Goal: Task Accomplishment & Management: Manage account settings

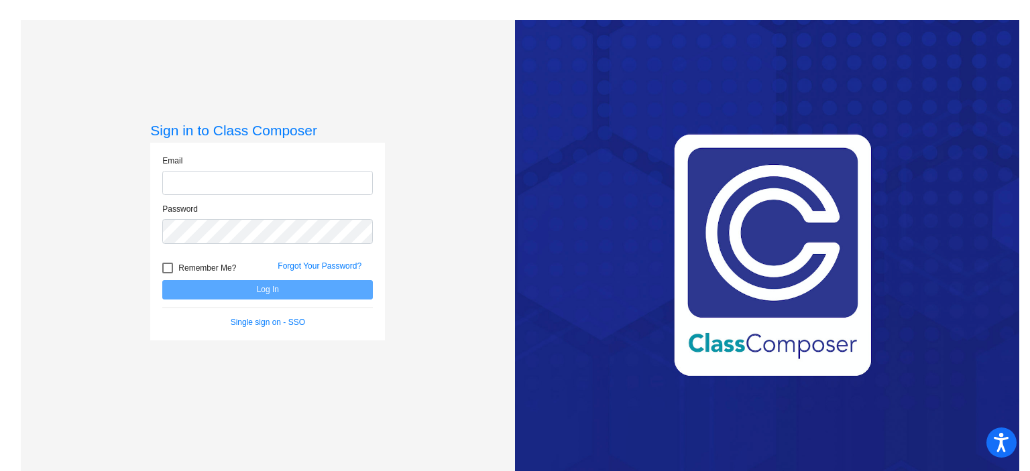
type input "[PERSON_NAME][EMAIL_ADDRESS][DOMAIN_NAME]"
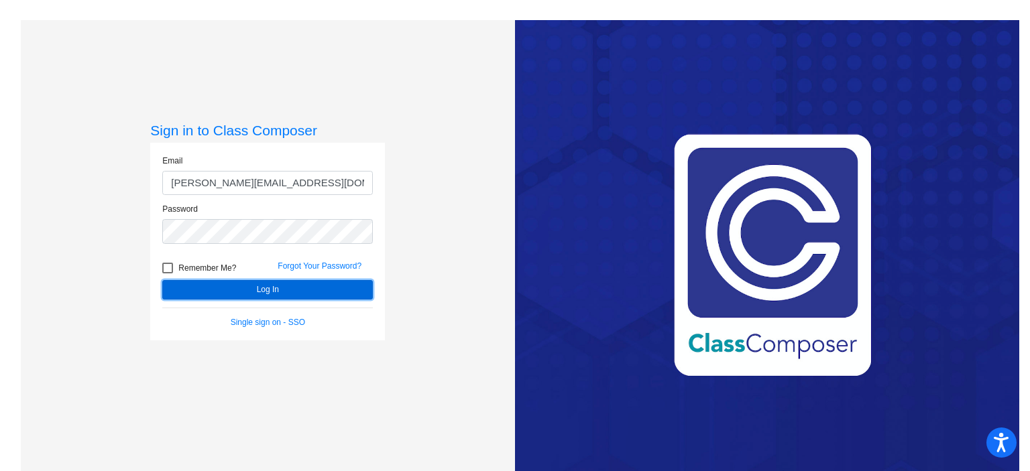
click at [248, 292] on button "Log In" at bounding box center [267, 289] width 211 height 19
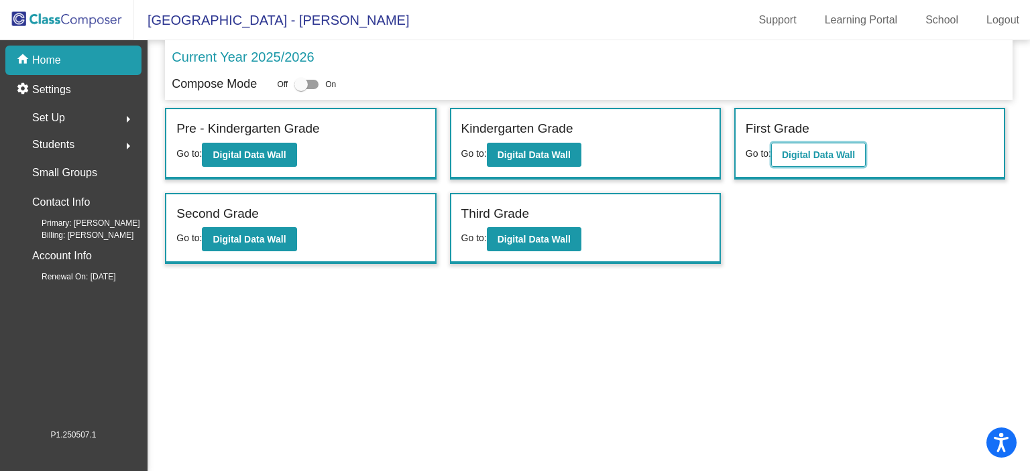
click at [807, 158] on b "Digital Data Wall" at bounding box center [818, 155] width 73 height 11
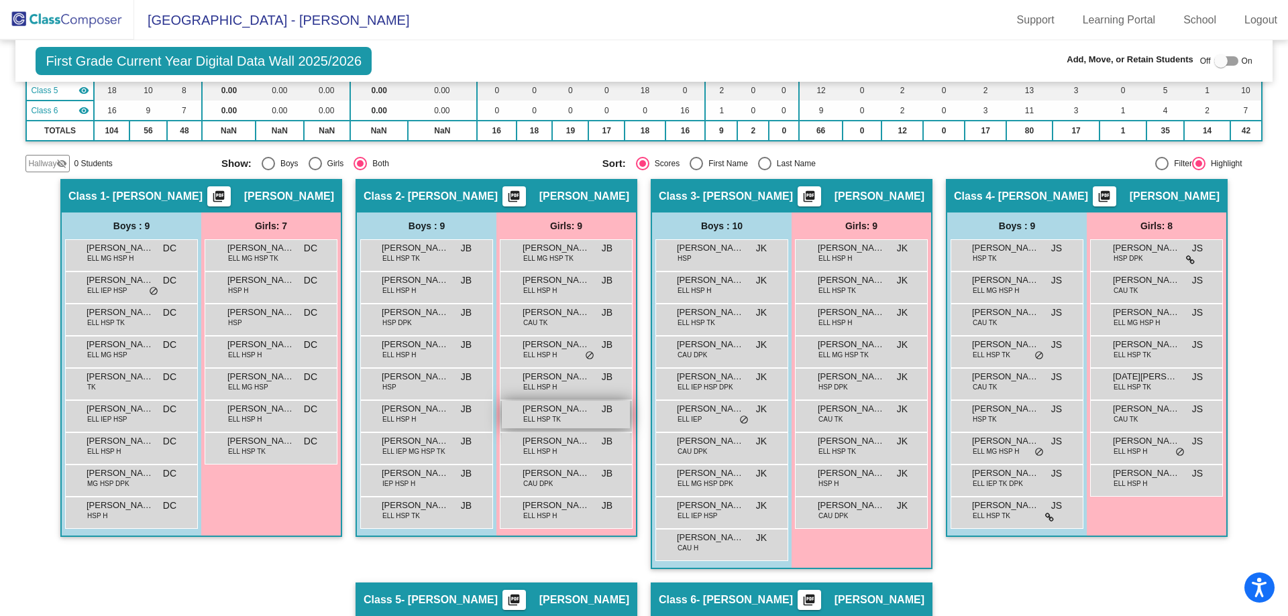
scroll to position [268, 0]
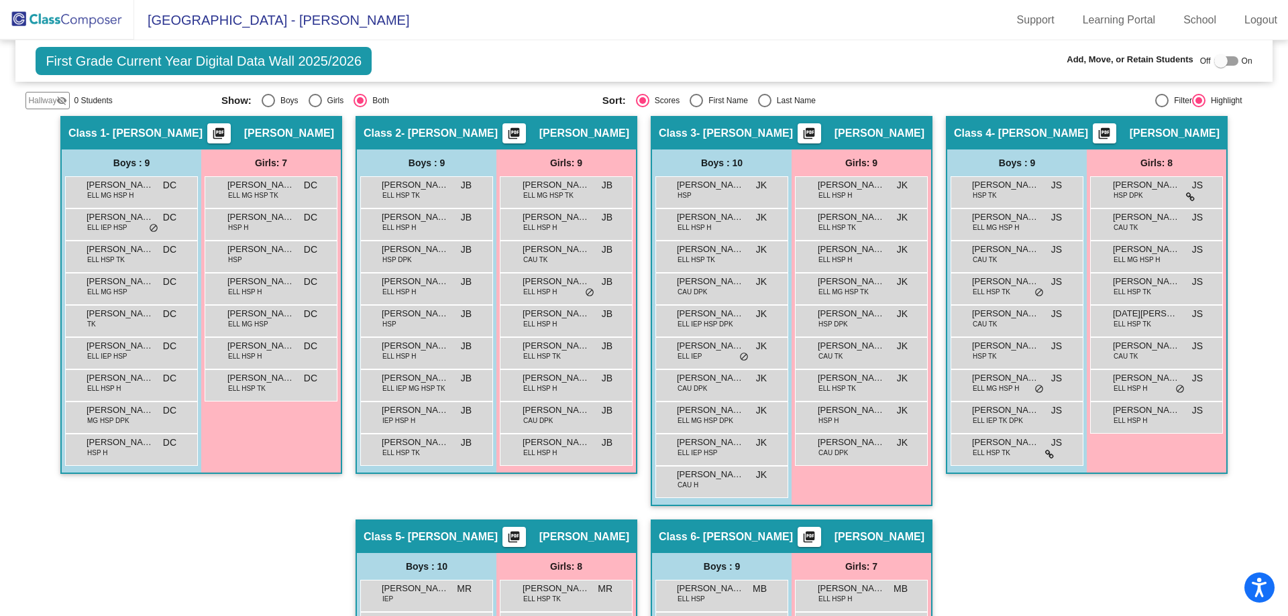
click at [1029, 471] on div "Hallway - Hallway Class picture_as_pdf Add Student First Name Last Name Student…" at bounding box center [643, 519] width 1236 height 807
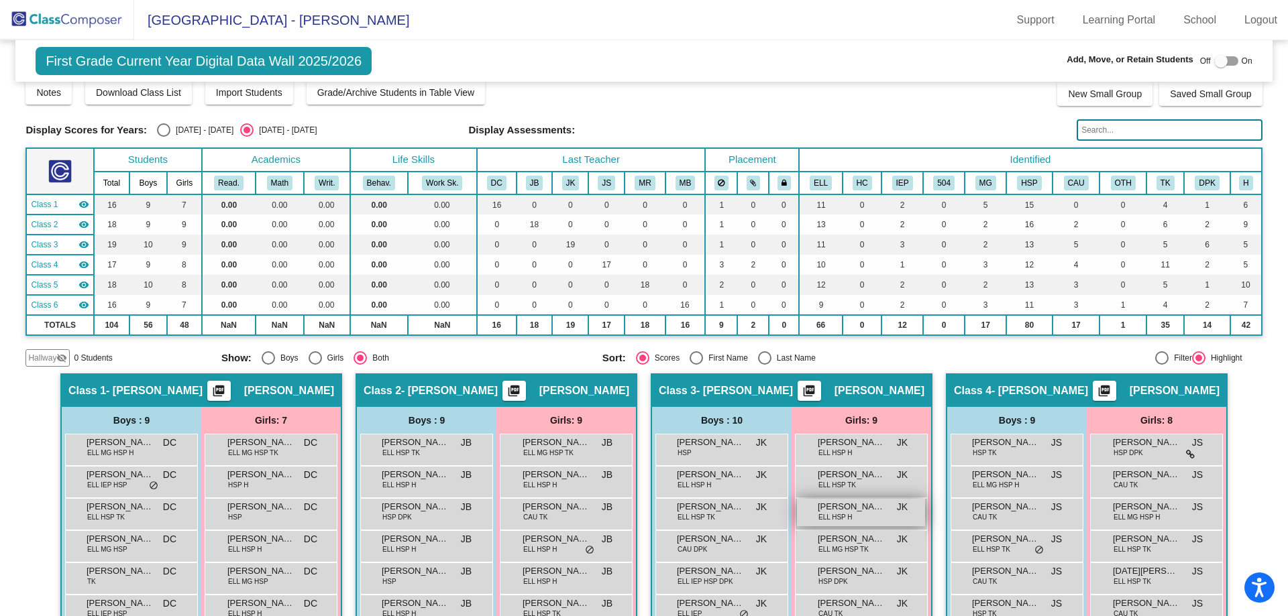
scroll to position [0, 0]
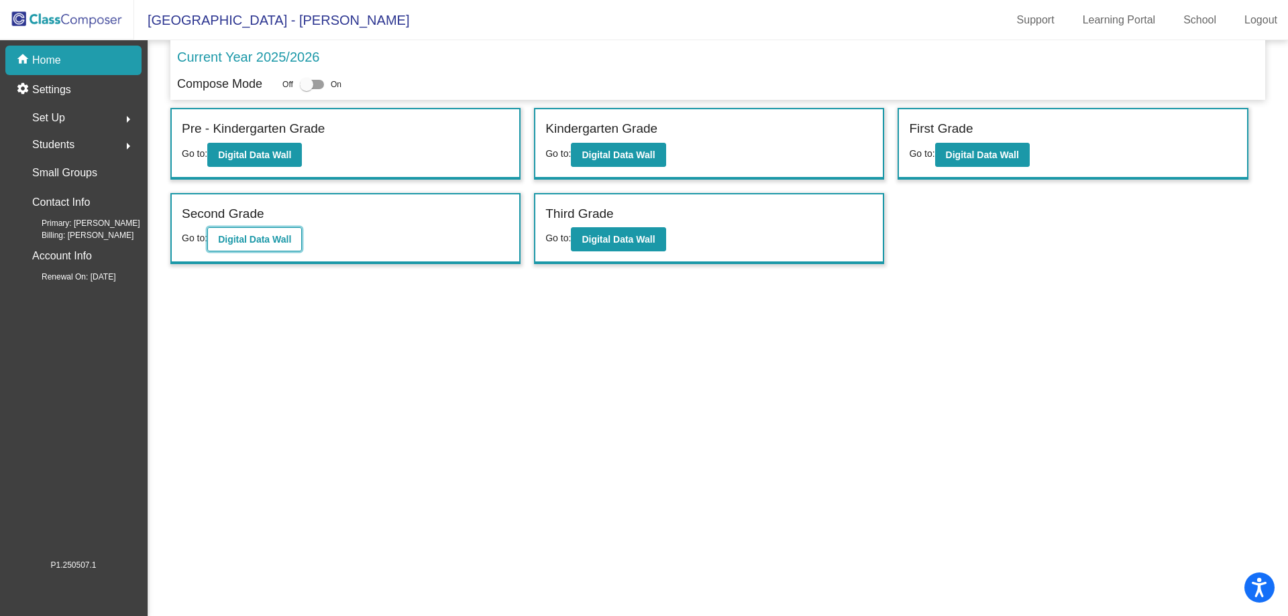
click at [245, 238] on b "Digital Data Wall" at bounding box center [254, 239] width 73 height 11
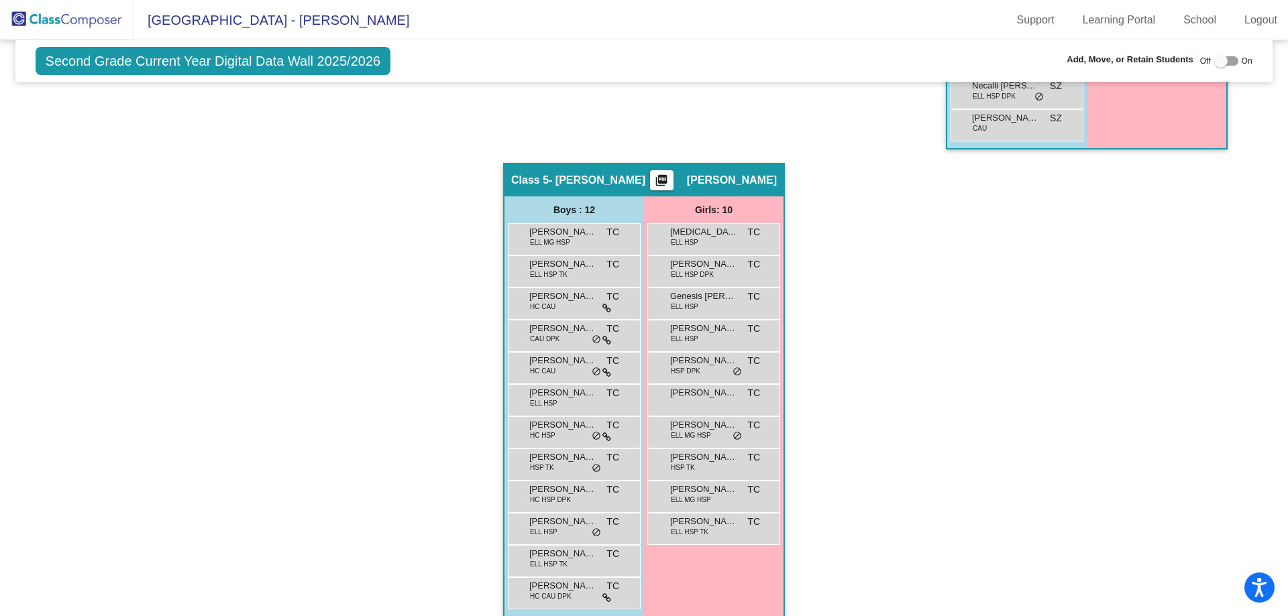
scroll to position [266, 0]
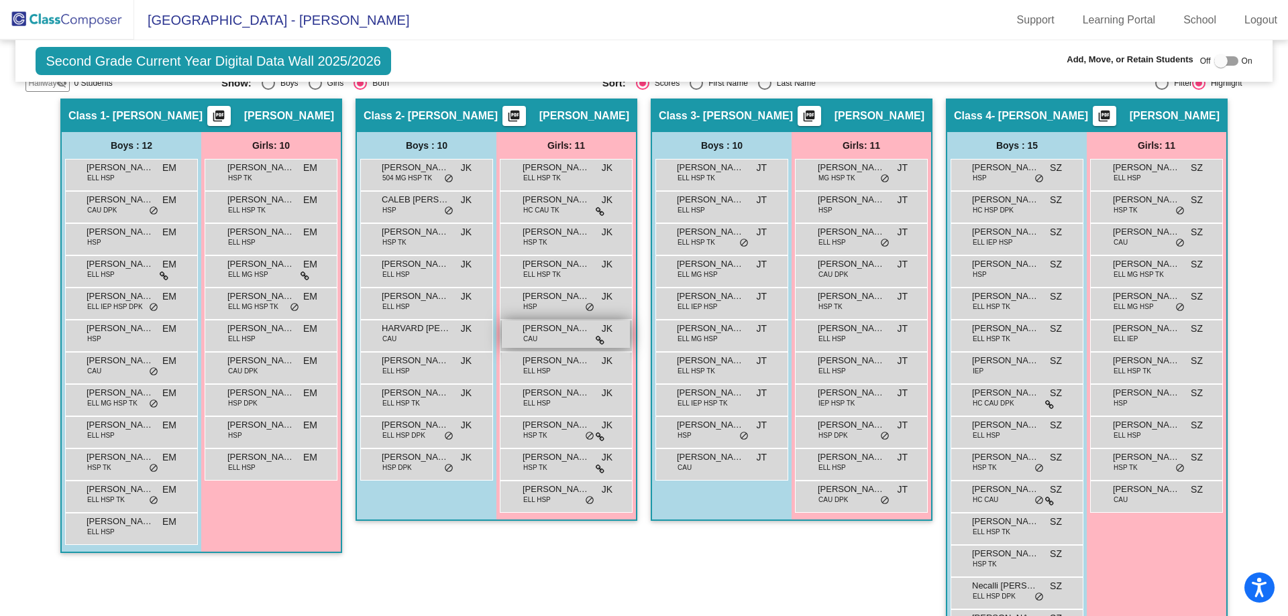
click at [560, 331] on span "[PERSON_NAME] [PERSON_NAME]" at bounding box center [555, 328] width 67 height 13
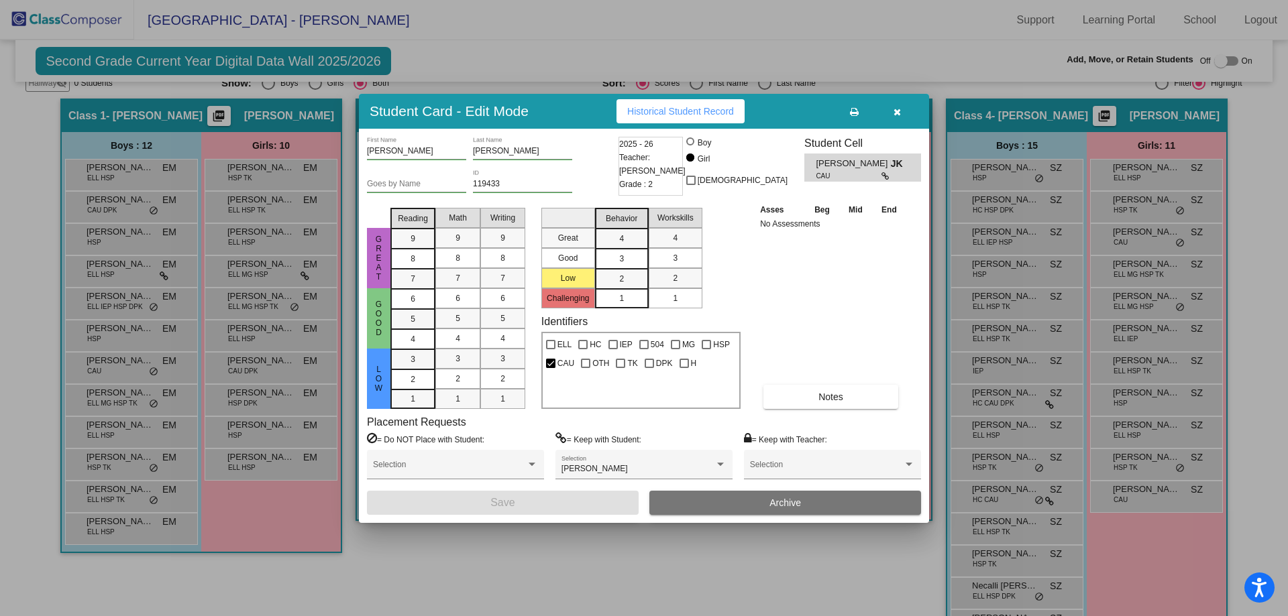
click at [899, 113] on icon "button" at bounding box center [896, 111] width 7 height 9
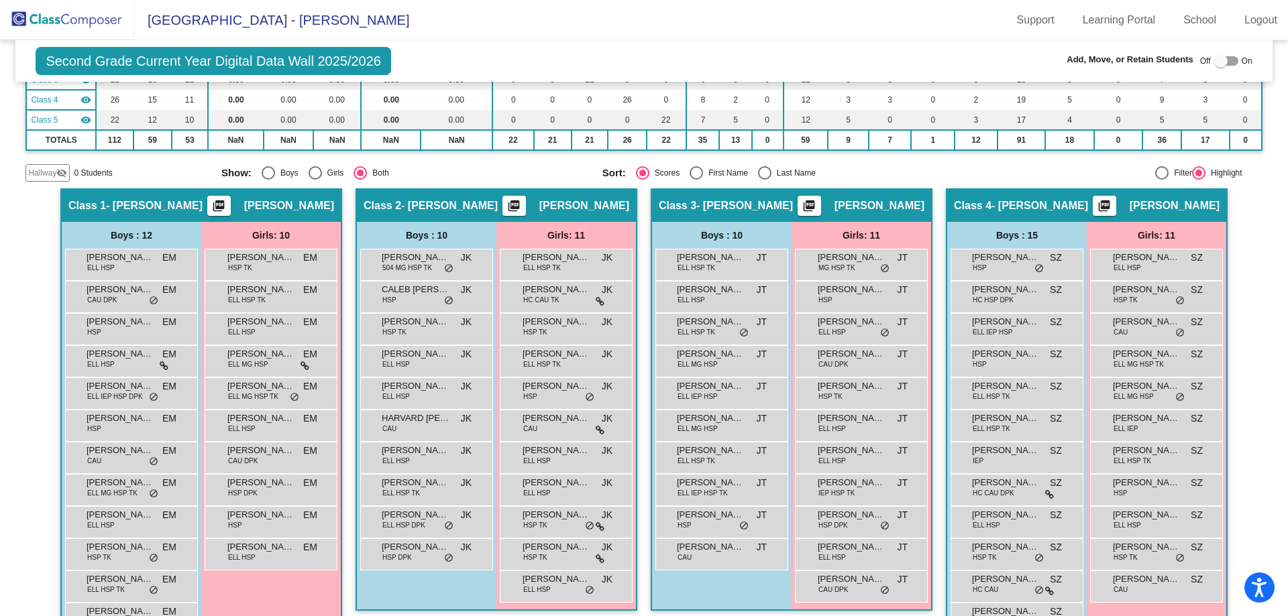
scroll to position [0, 0]
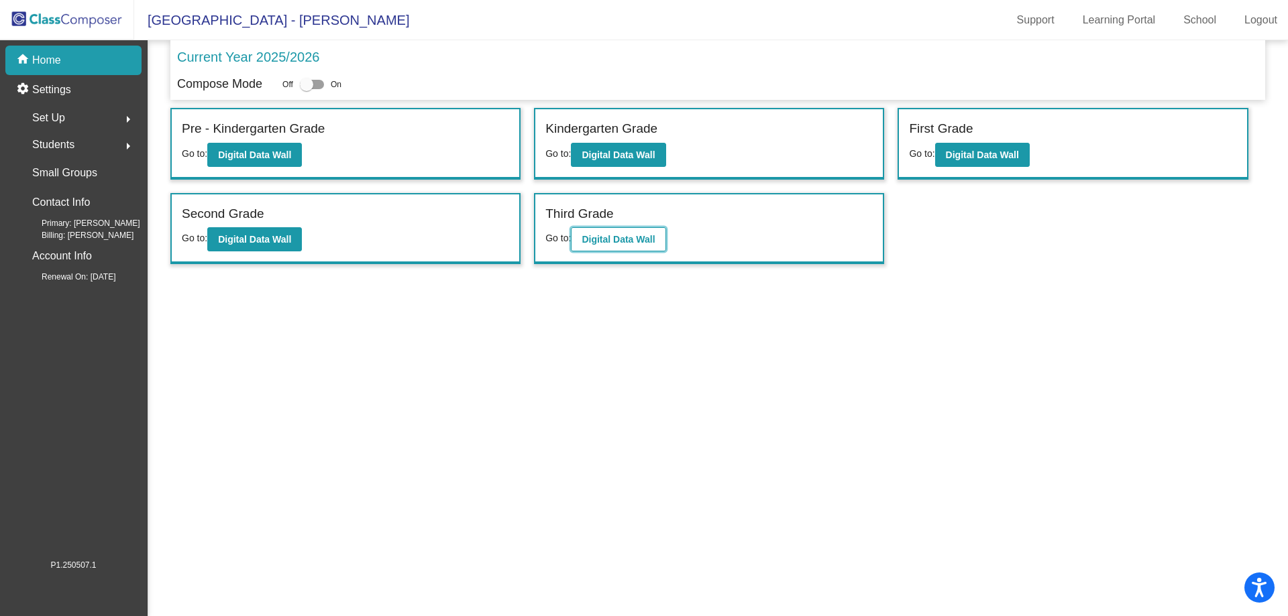
click at [599, 245] on button "Digital Data Wall" at bounding box center [618, 239] width 95 height 24
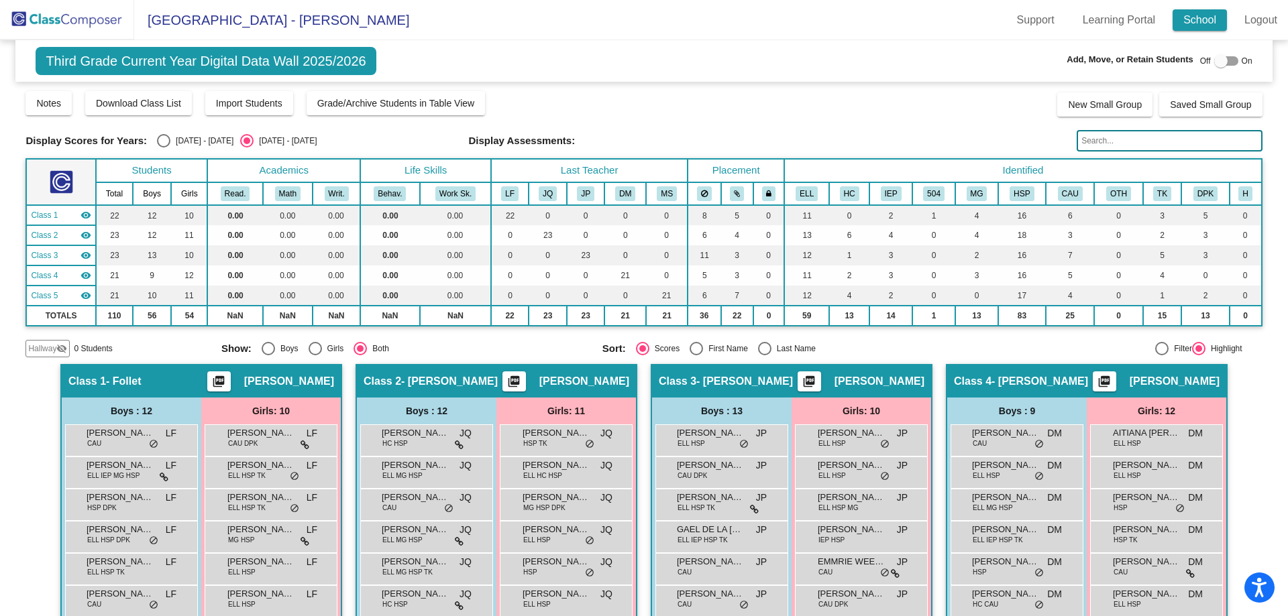
click at [1029, 25] on link "School" at bounding box center [1199, 19] width 54 height 21
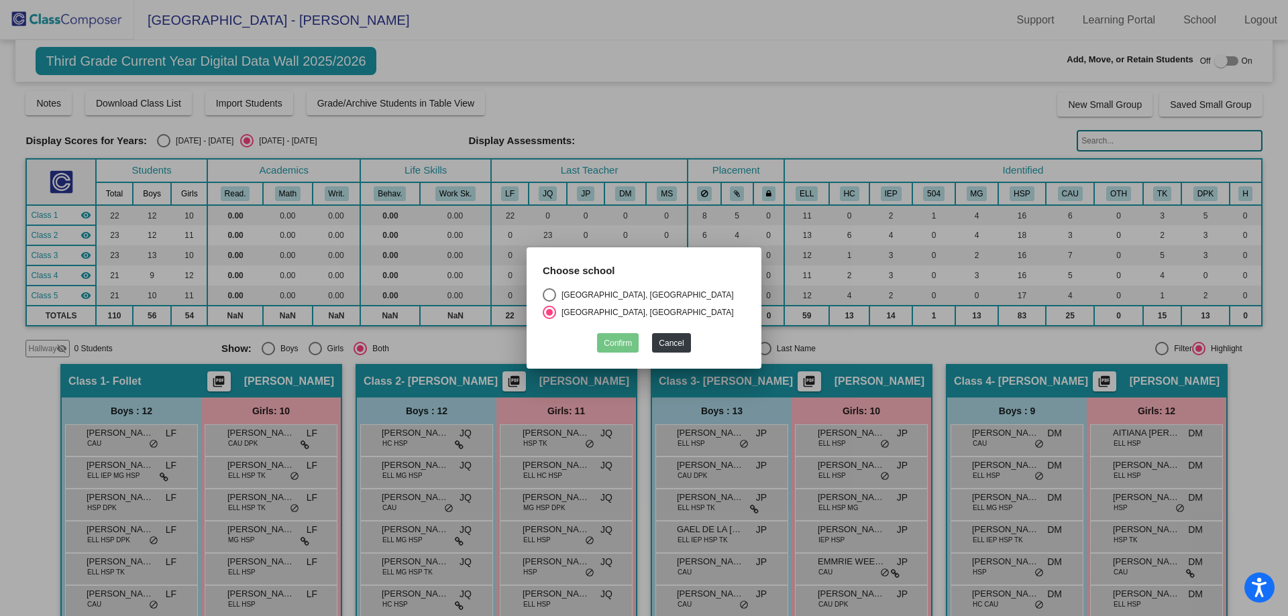
click at [589, 297] on div "[GEOGRAPHIC_DATA], [GEOGRAPHIC_DATA]" at bounding box center [645, 295] width 178 height 12
click at [549, 302] on input "[GEOGRAPHIC_DATA], [GEOGRAPHIC_DATA]" at bounding box center [549, 302] width 1 height 1
radio input "true"
click at [632, 345] on button "Confirm" at bounding box center [618, 342] width 42 height 19
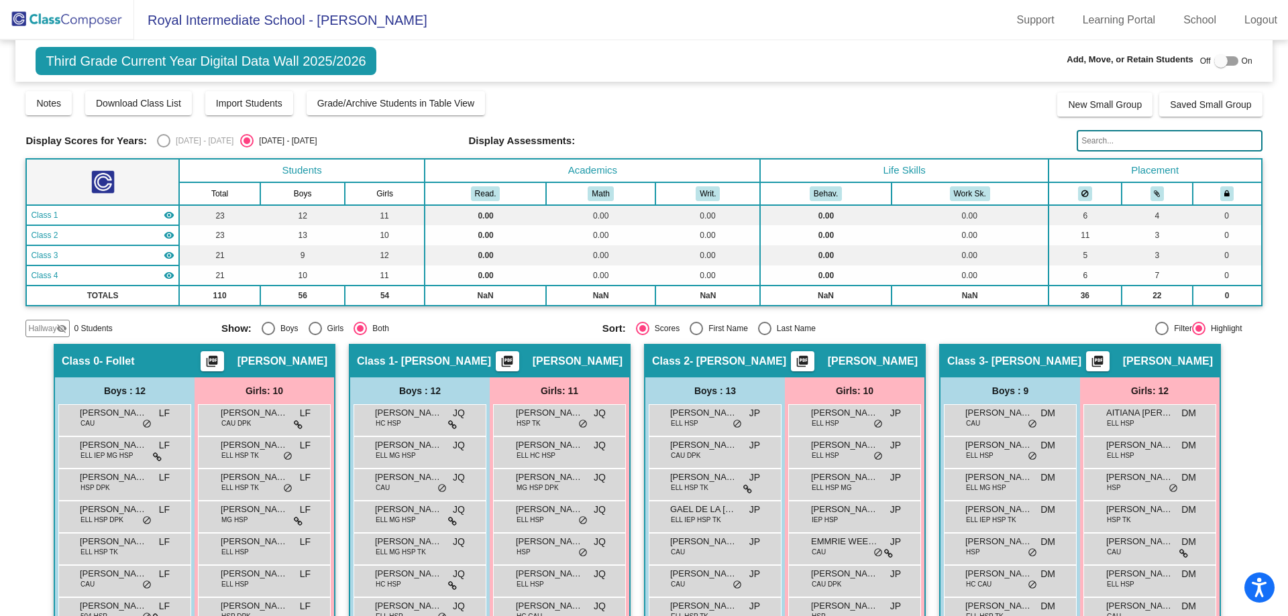
click at [64, 17] on img at bounding box center [67, 20] width 134 height 40
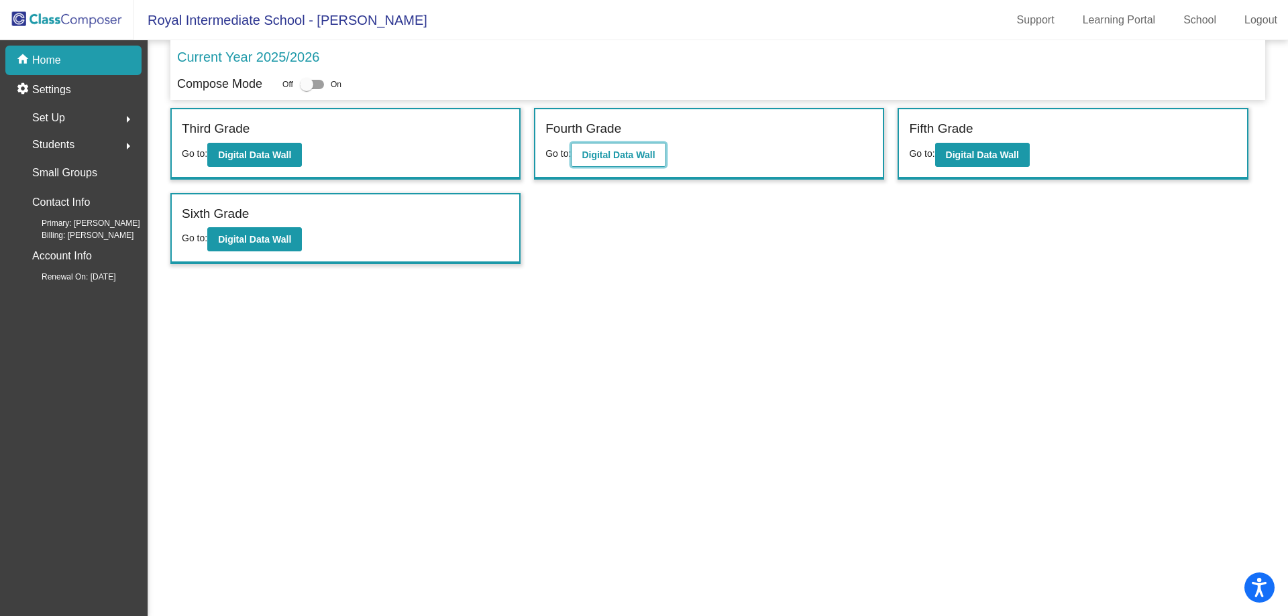
click at [646, 154] on b "Digital Data Wall" at bounding box center [617, 155] width 73 height 11
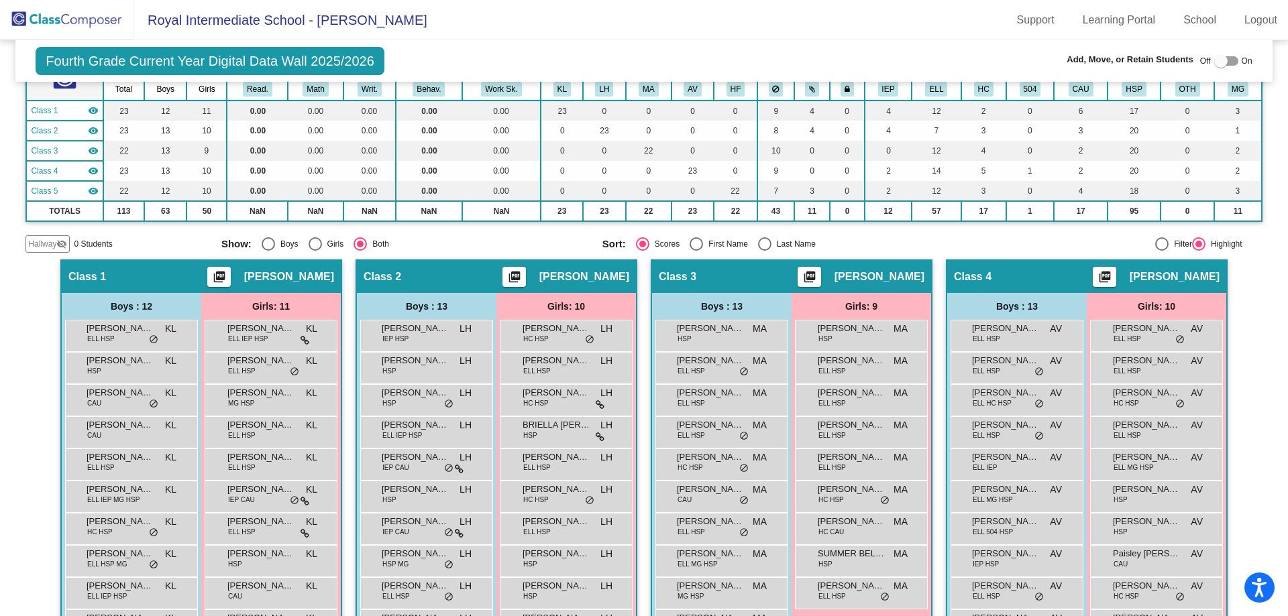
scroll to position [716, 0]
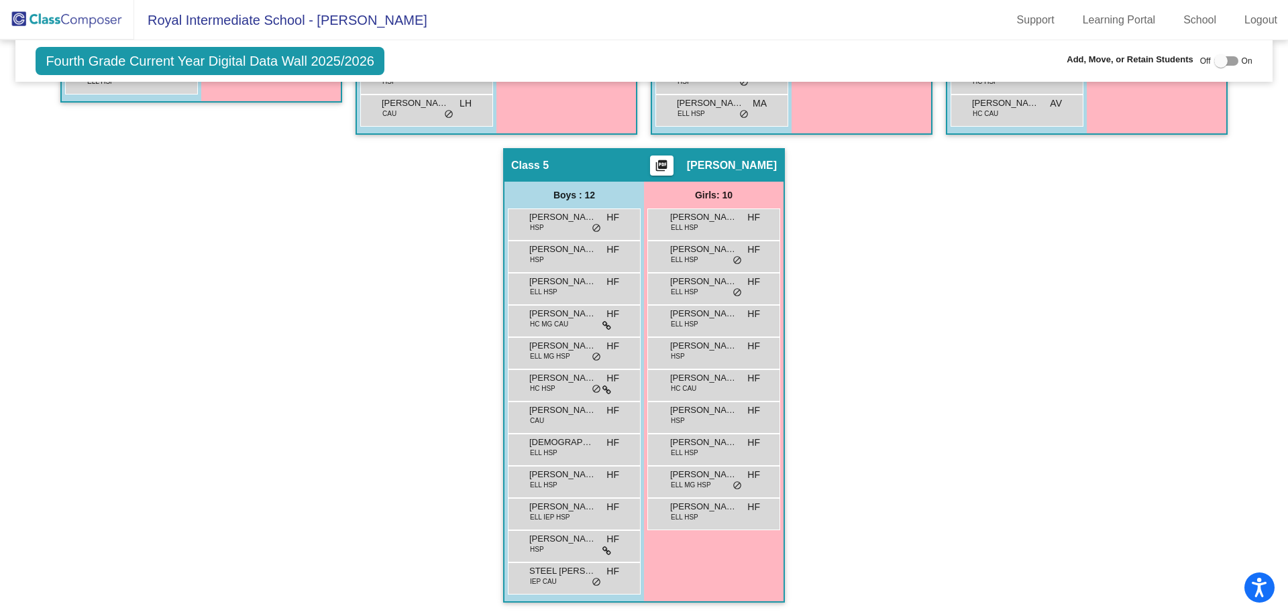
click at [916, 195] on div "Hallway - Hallway Class picture_as_pdf Add Student First Name Last Name Student…" at bounding box center [643, 132] width 1236 height 968
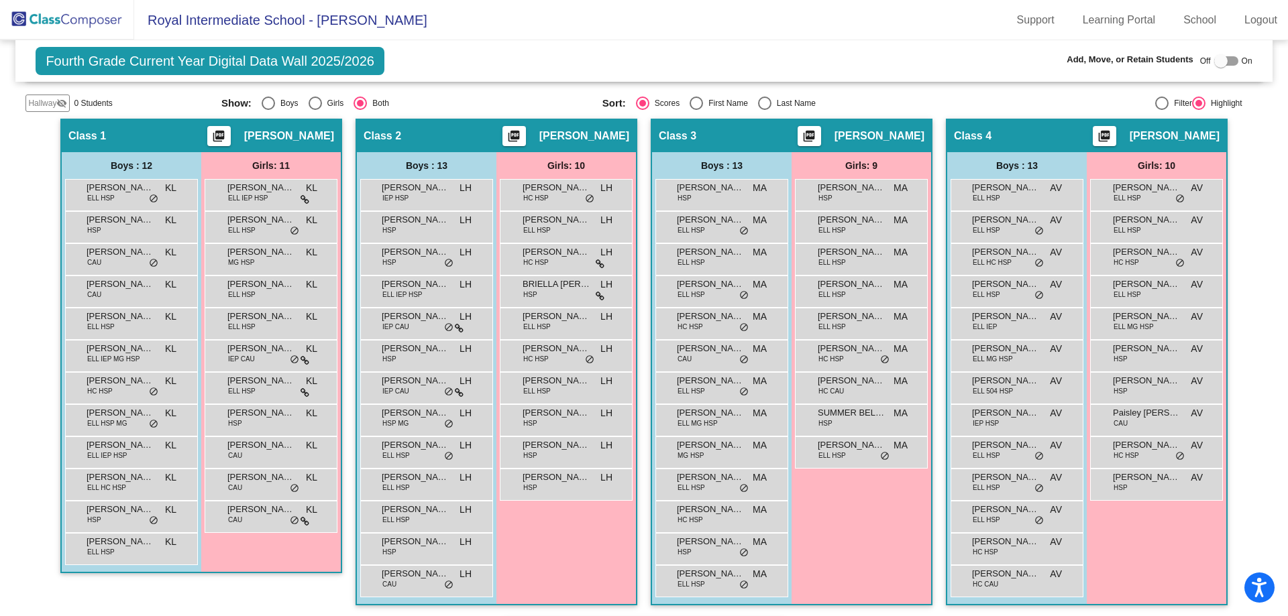
scroll to position [268, 0]
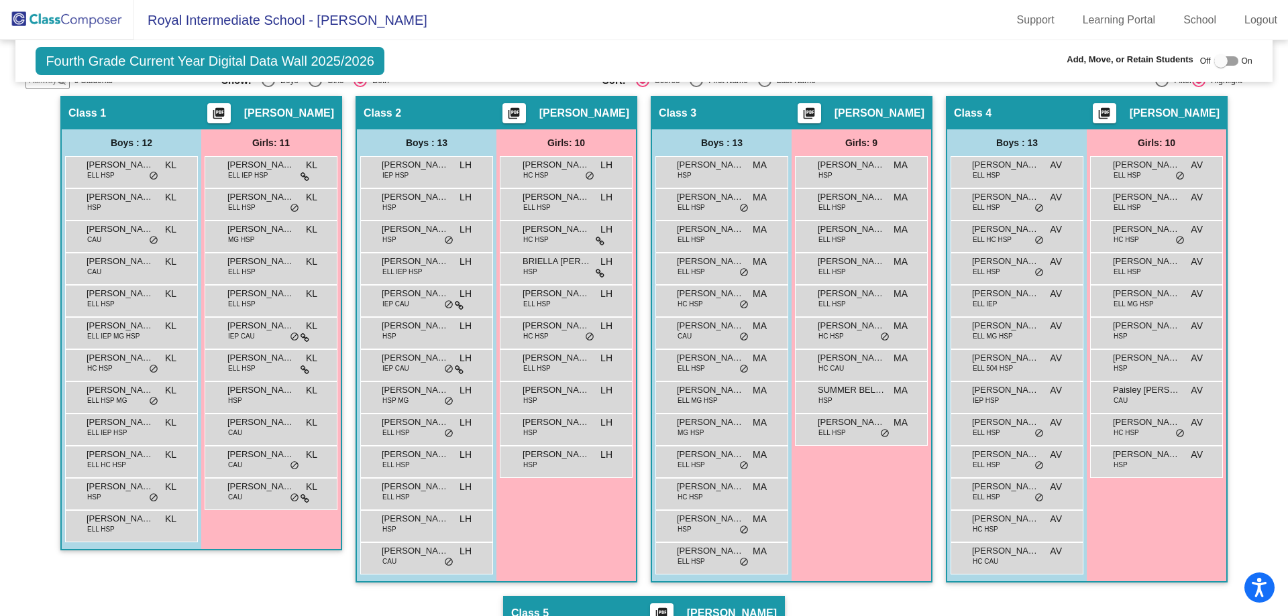
click at [0, 0] on div "Girls: 9 [PERSON_NAME] HSP MA lock do_not_disturb_alt [PERSON_NAME] ELL HSP MA …" at bounding box center [0, 0] width 0 height 0
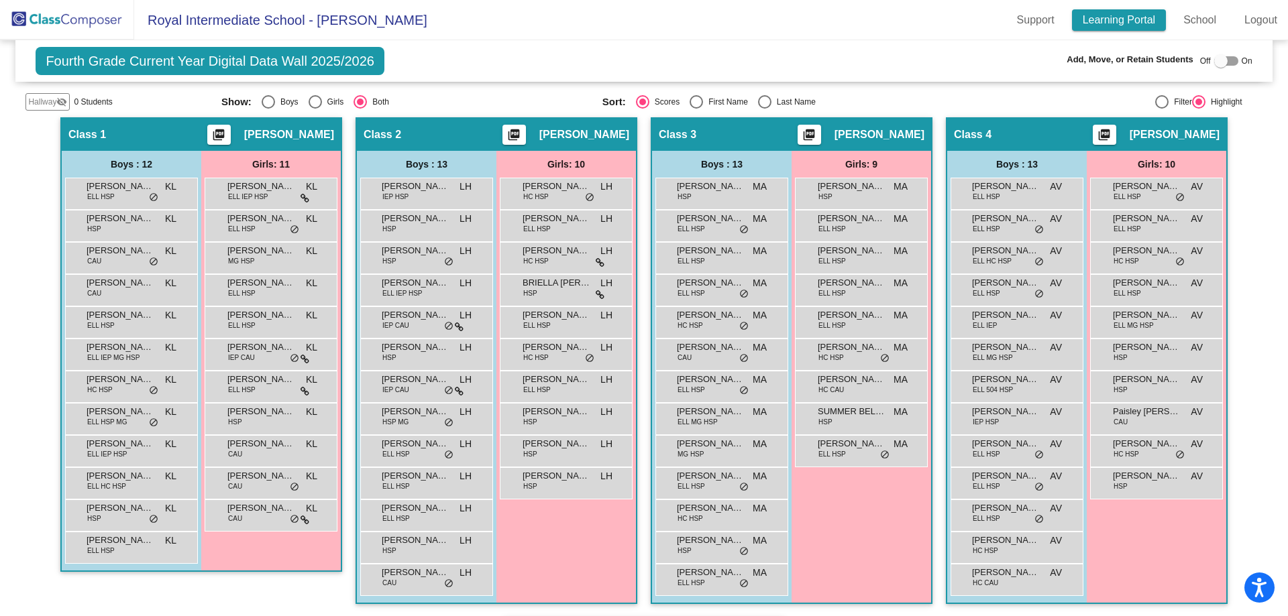
scroll to position [716, 0]
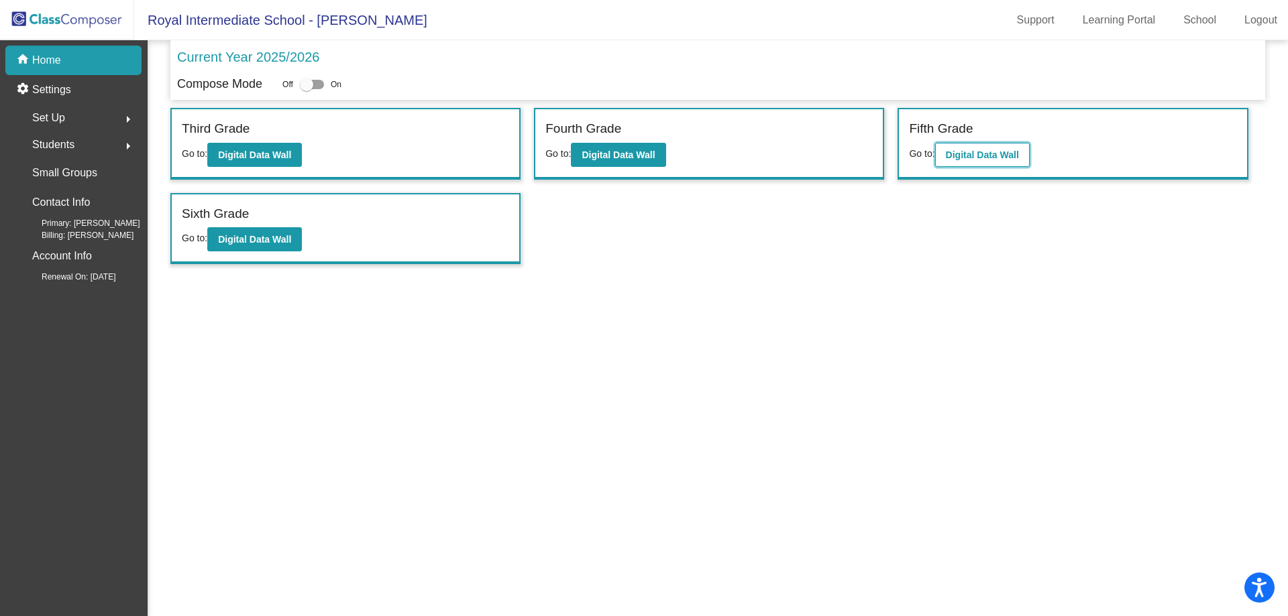
click at [1004, 162] on button "Digital Data Wall" at bounding box center [982, 155] width 95 height 24
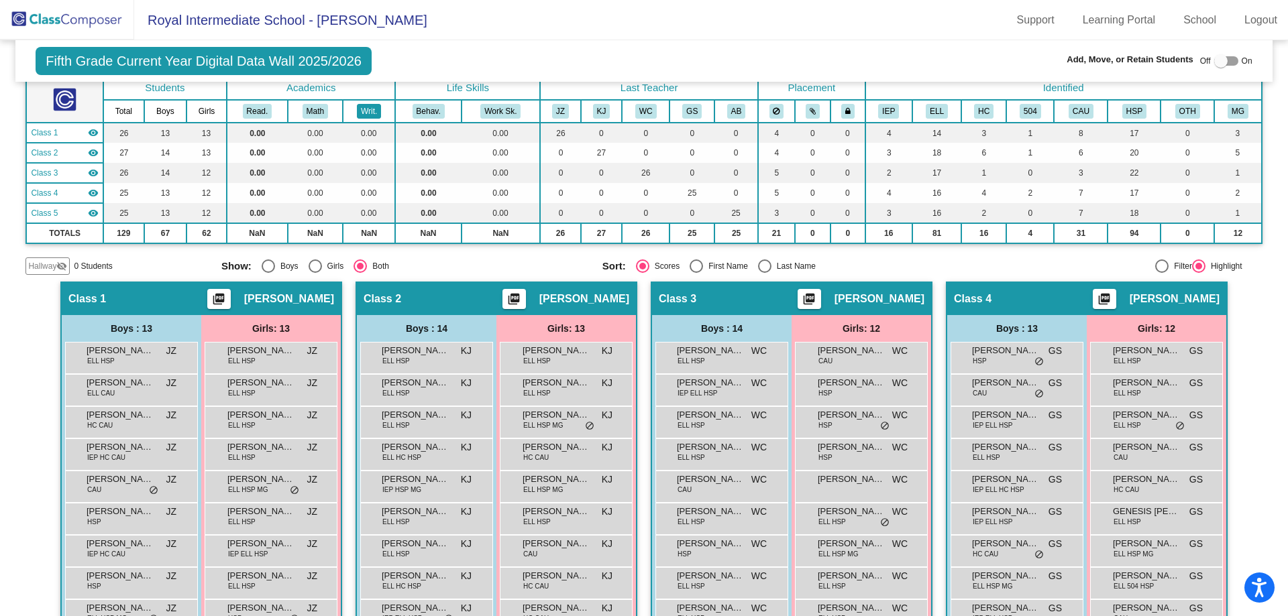
scroll to position [67, 0]
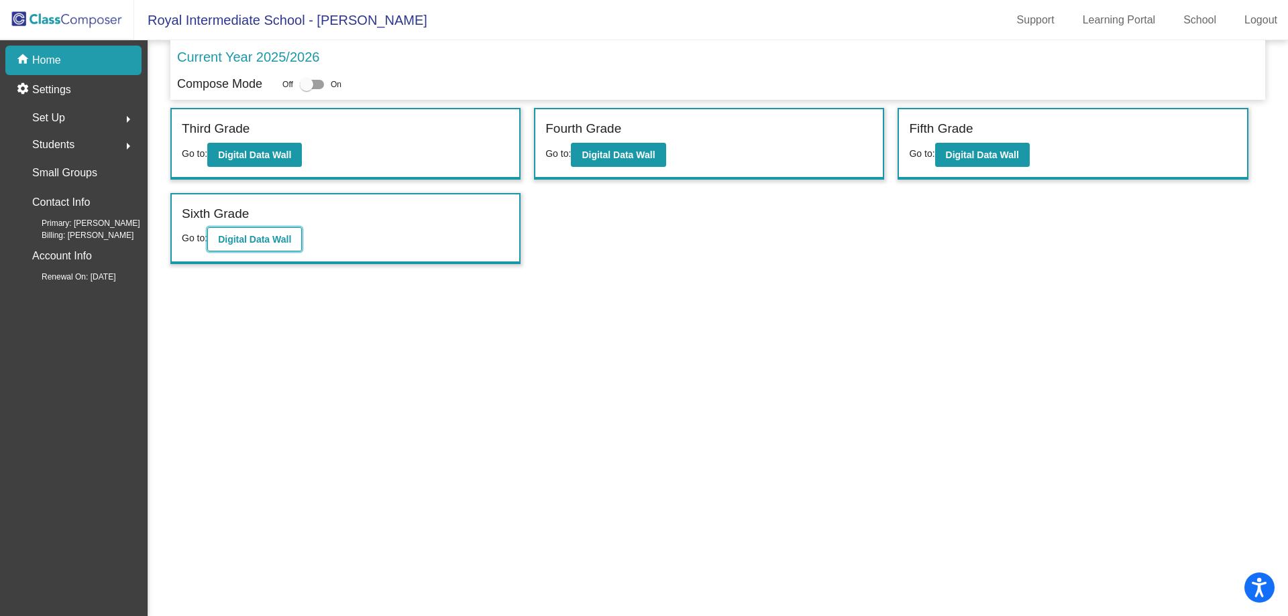
click at [209, 237] on button "Digital Data Wall" at bounding box center [254, 239] width 95 height 24
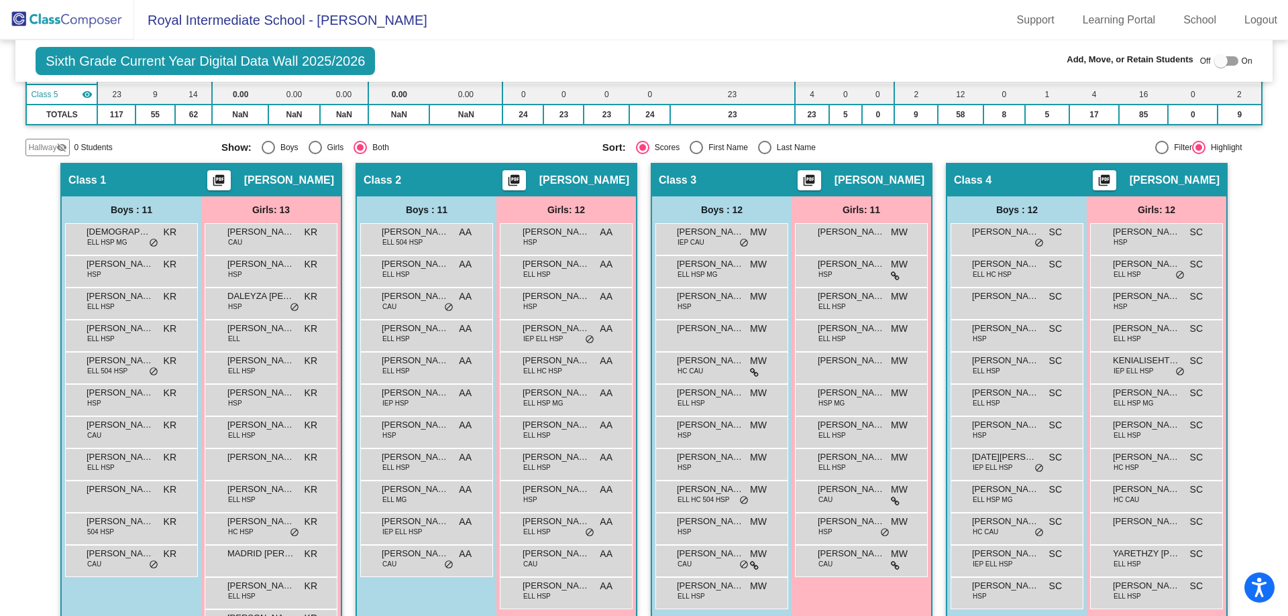
scroll to position [268, 0]
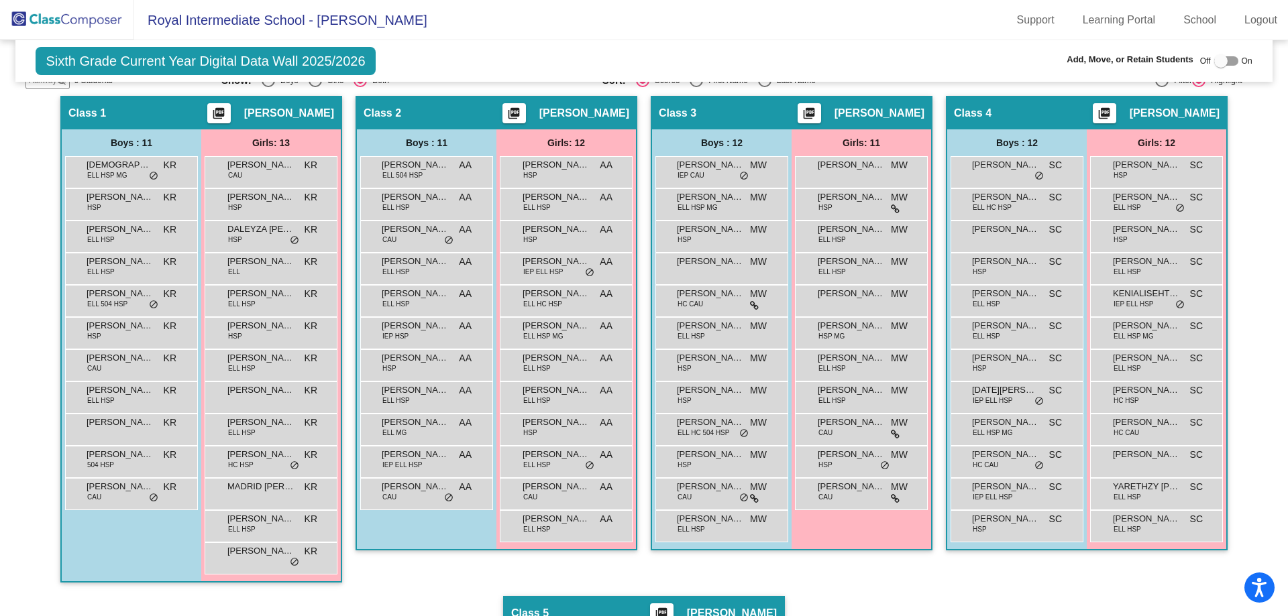
click at [946, 471] on div "Class 4 picture_as_pdf [PERSON_NAME] Add Student First Name Last Name Student I…" at bounding box center [1087, 346] width 282 height 500
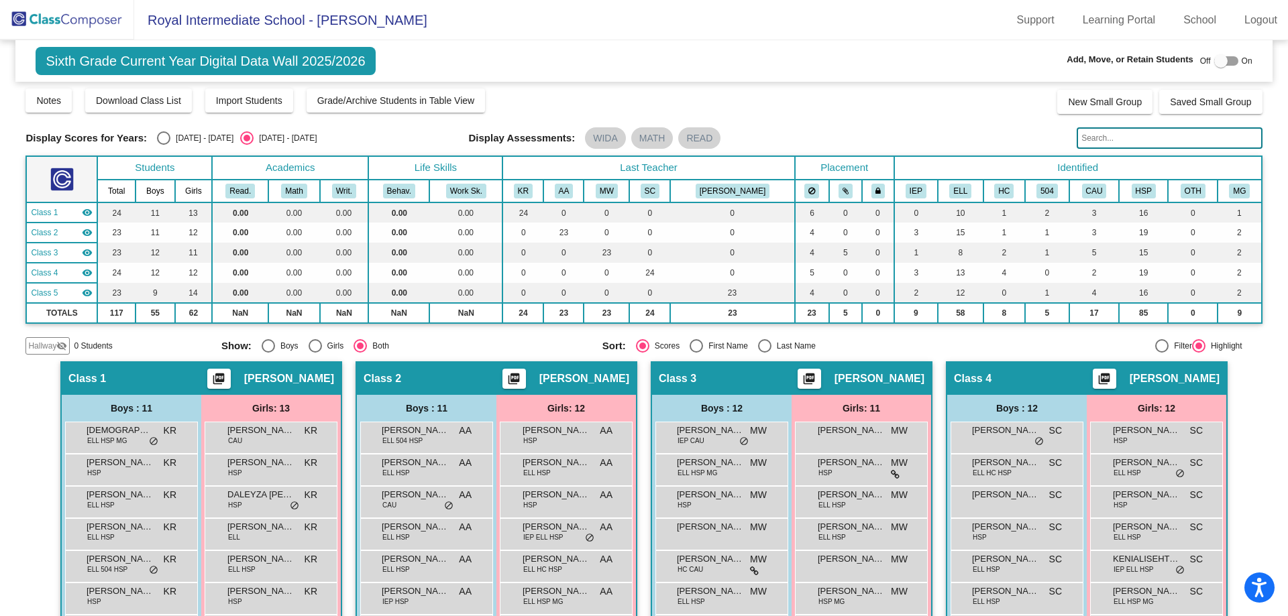
scroll to position [0, 0]
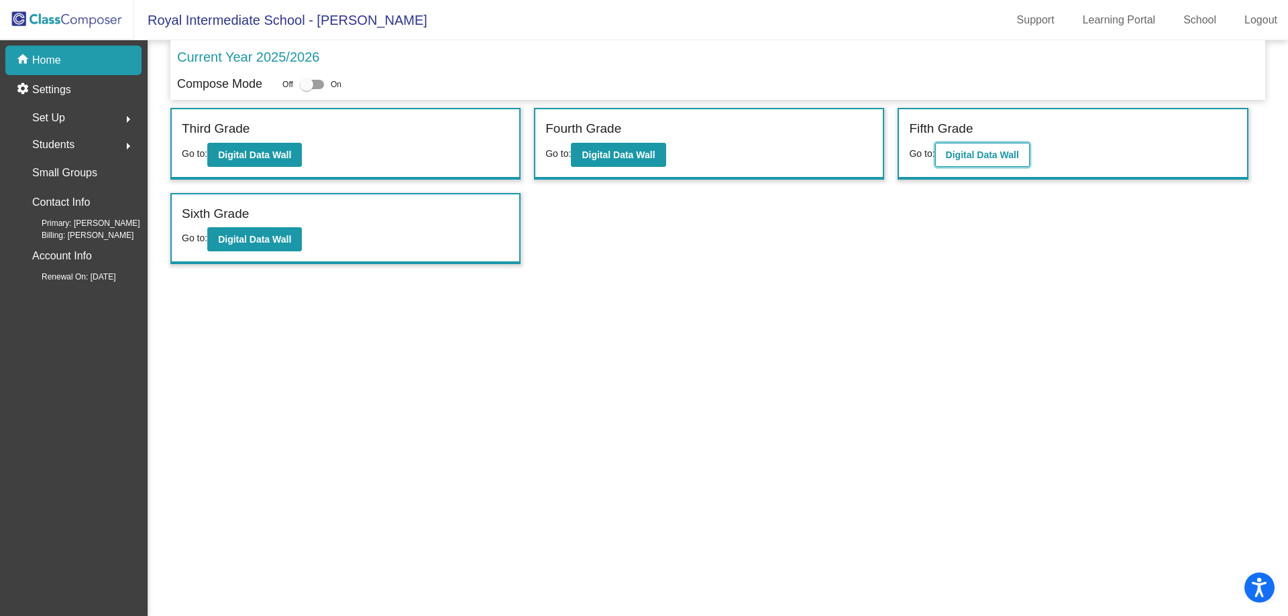
click at [966, 157] on b "Digital Data Wall" at bounding box center [982, 155] width 73 height 11
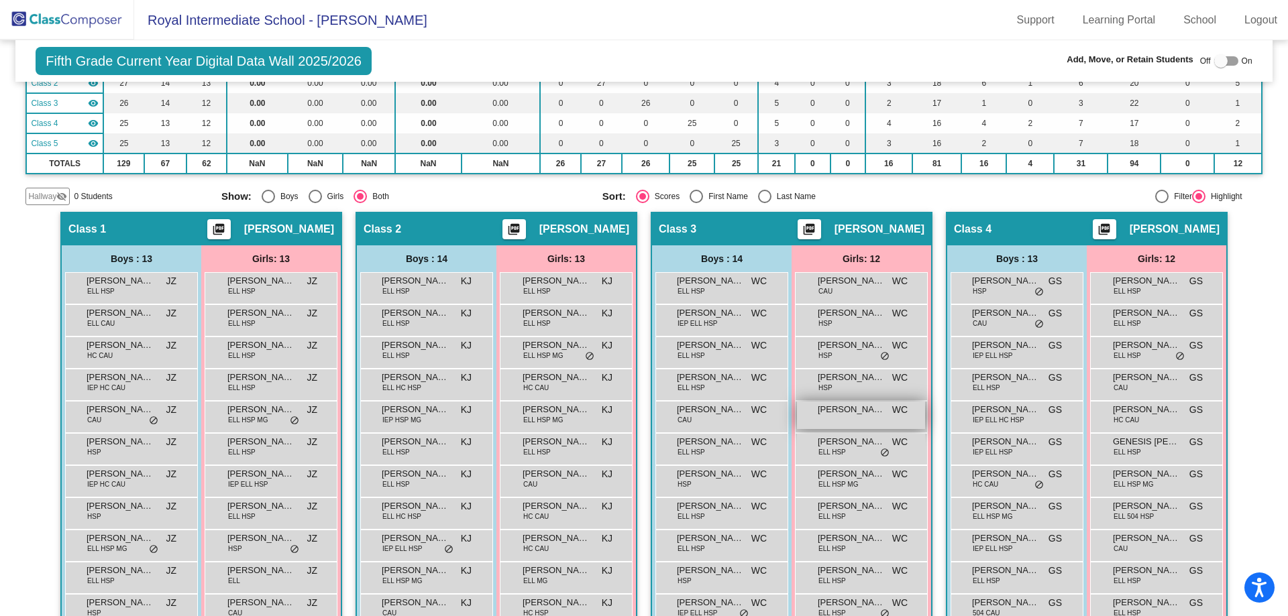
scroll to position [201, 0]
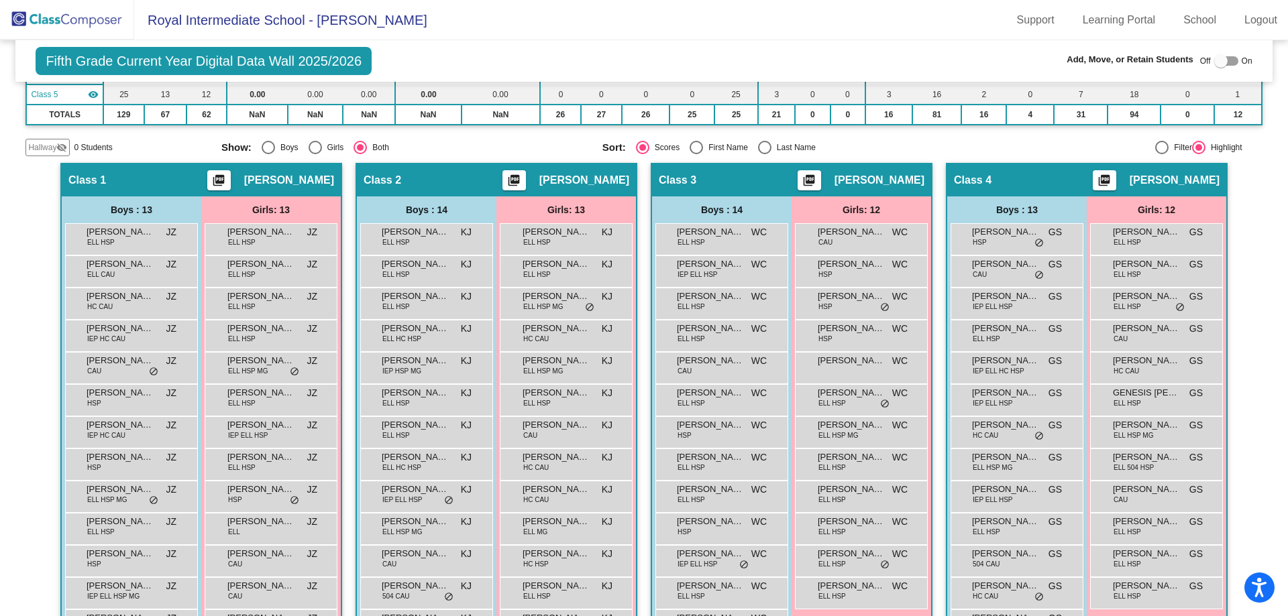
click at [921, 146] on mat-radio-group "Sort: Scores First Name Last Name" at bounding box center [787, 147] width 371 height 13
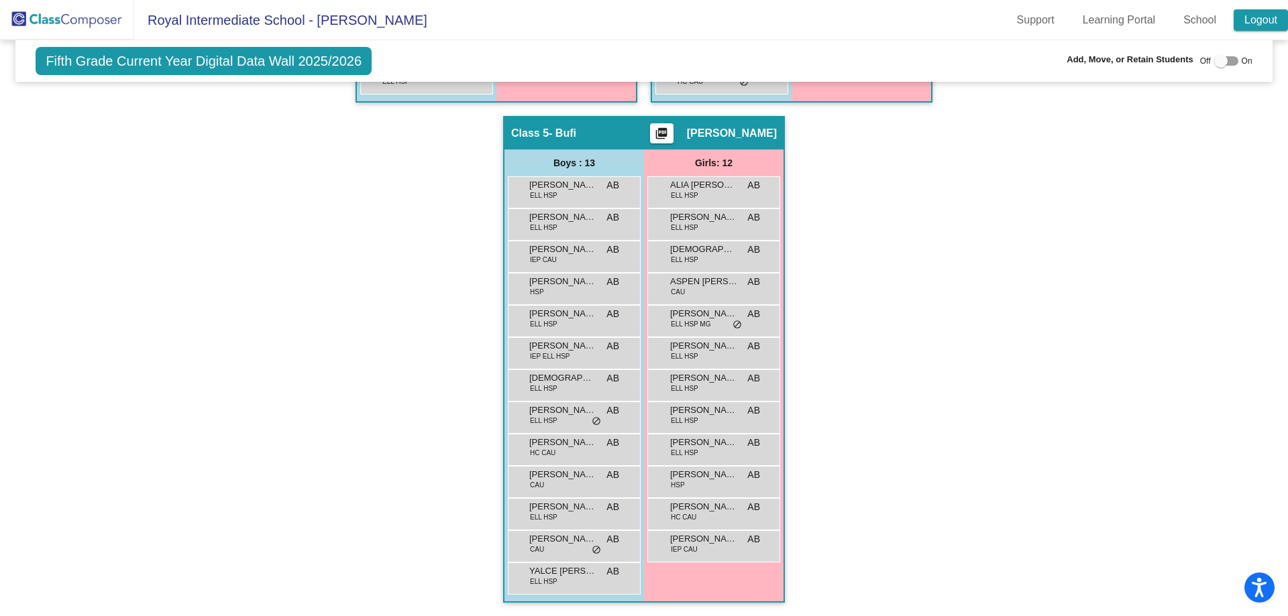
scroll to position [298, 0]
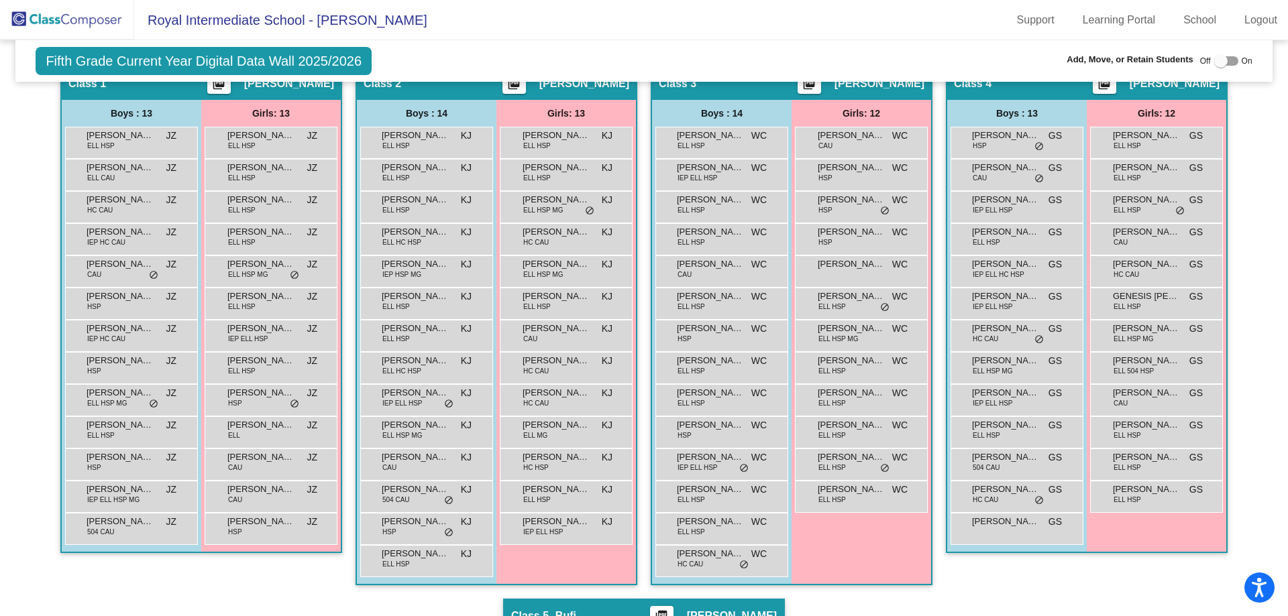
click at [103, 19] on img at bounding box center [67, 20] width 134 height 40
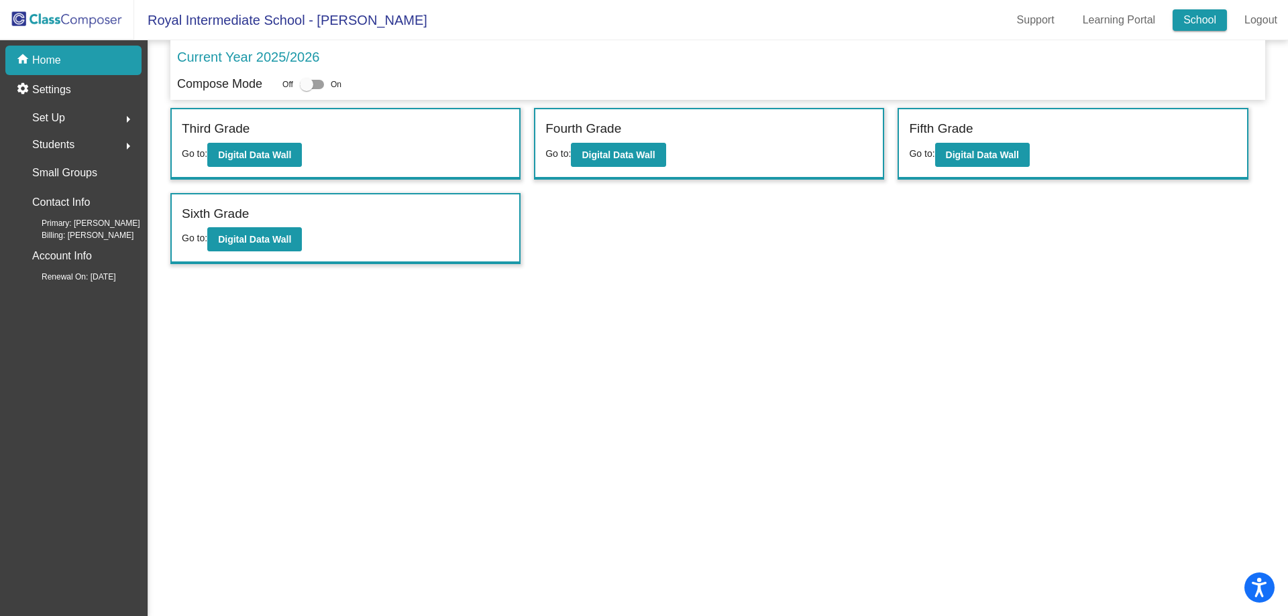
click at [1029, 22] on link "School" at bounding box center [1199, 19] width 54 height 21
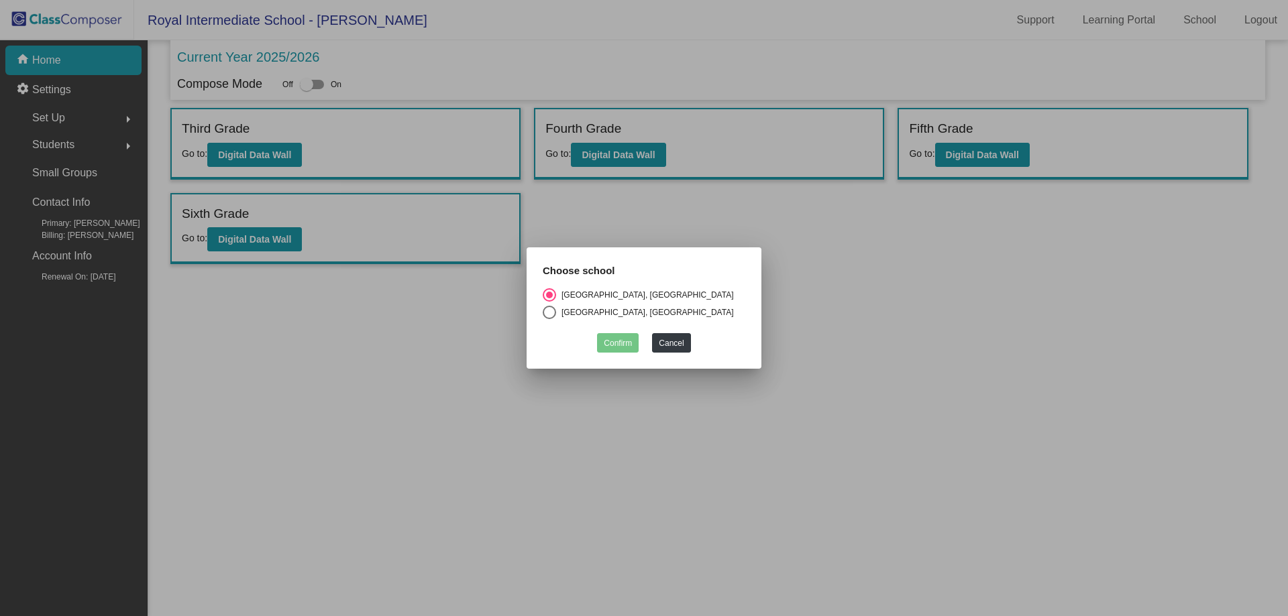
click at [569, 314] on div "[GEOGRAPHIC_DATA], [GEOGRAPHIC_DATA]" at bounding box center [645, 312] width 178 height 12
click at [549, 319] on input "[GEOGRAPHIC_DATA], [GEOGRAPHIC_DATA]" at bounding box center [549, 319] width 1 height 1
radio input "true"
click at [620, 339] on button "Confirm" at bounding box center [618, 342] width 42 height 19
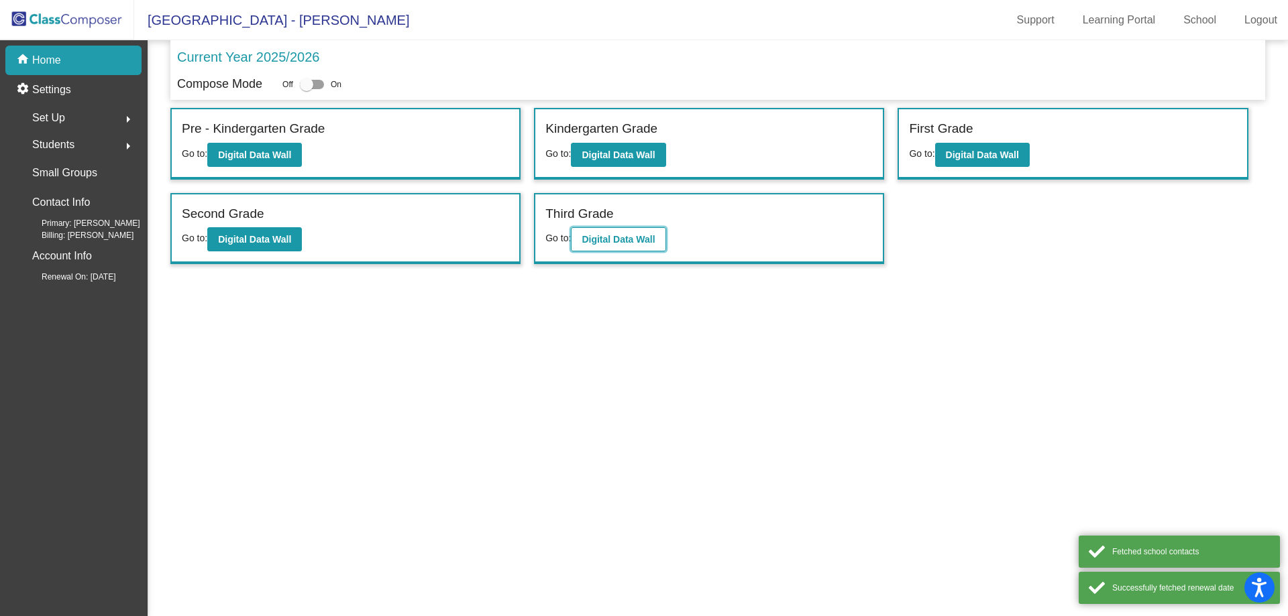
click at [604, 229] on button "Digital Data Wall" at bounding box center [618, 239] width 95 height 24
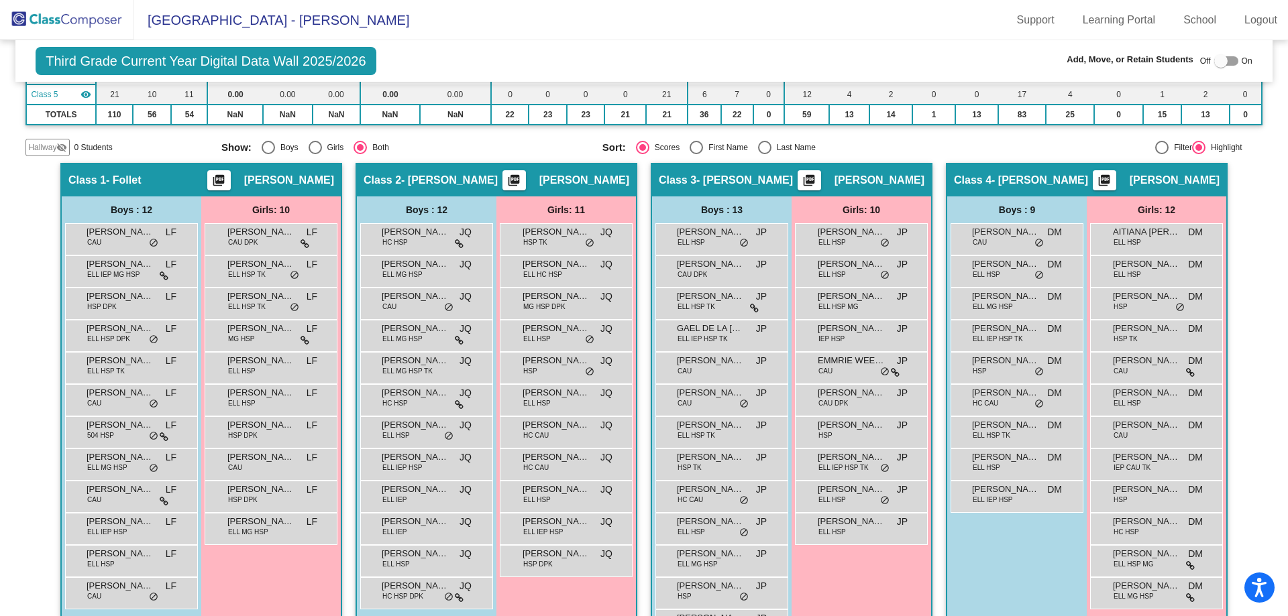
scroll to position [684, 0]
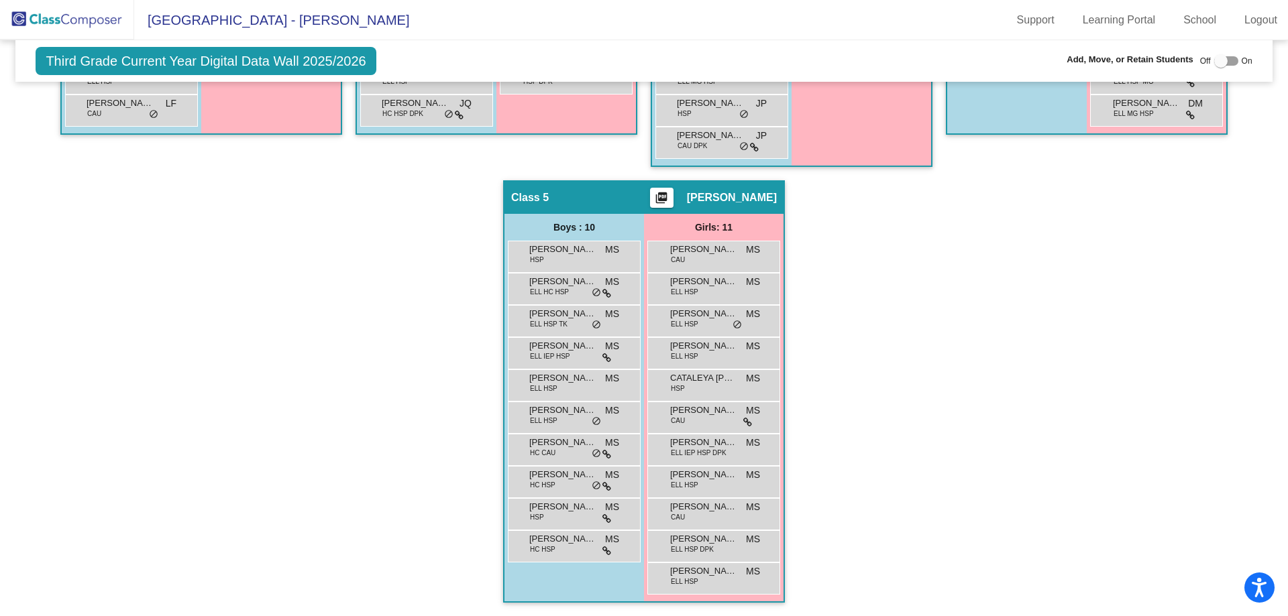
click at [883, 443] on div "Hallway - Hallway Class picture_as_pdf Add Student First Name Last Name Student…" at bounding box center [643, 148] width 1236 height 936
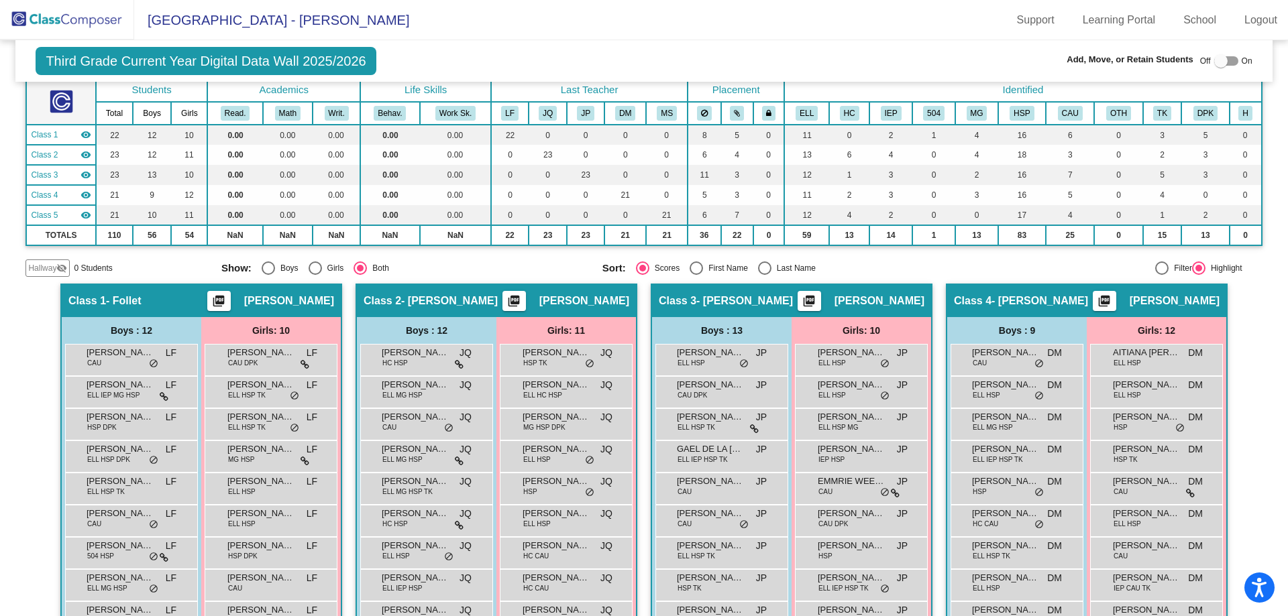
scroll to position [0, 0]
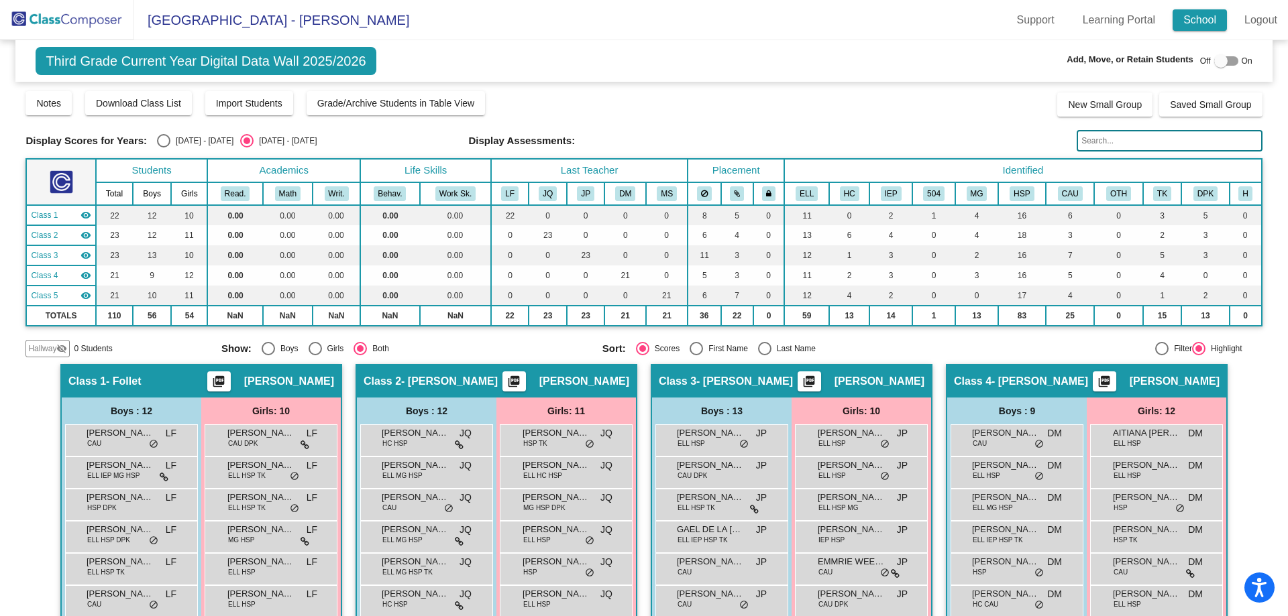
click at [1029, 27] on link "School" at bounding box center [1199, 19] width 54 height 21
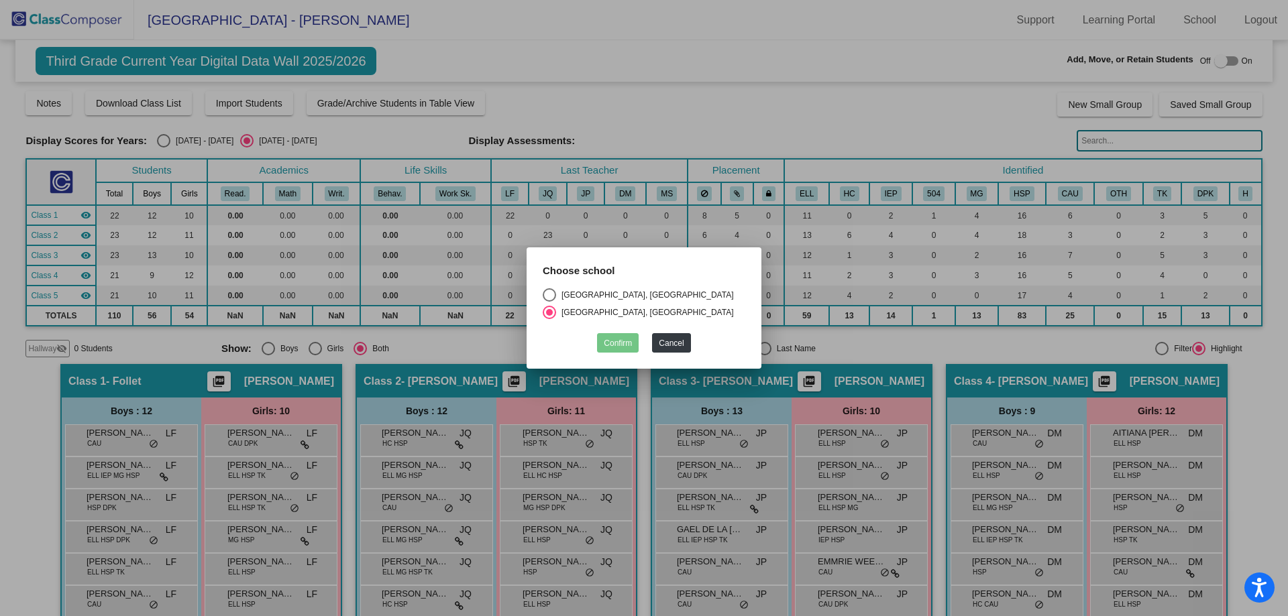
click at [620, 300] on div "[GEOGRAPHIC_DATA], [GEOGRAPHIC_DATA]" at bounding box center [645, 295] width 178 height 12
click at [549, 302] on input "[GEOGRAPHIC_DATA], [GEOGRAPHIC_DATA]" at bounding box center [549, 302] width 1 height 1
radio input "true"
click at [620, 342] on button "Confirm" at bounding box center [618, 342] width 42 height 19
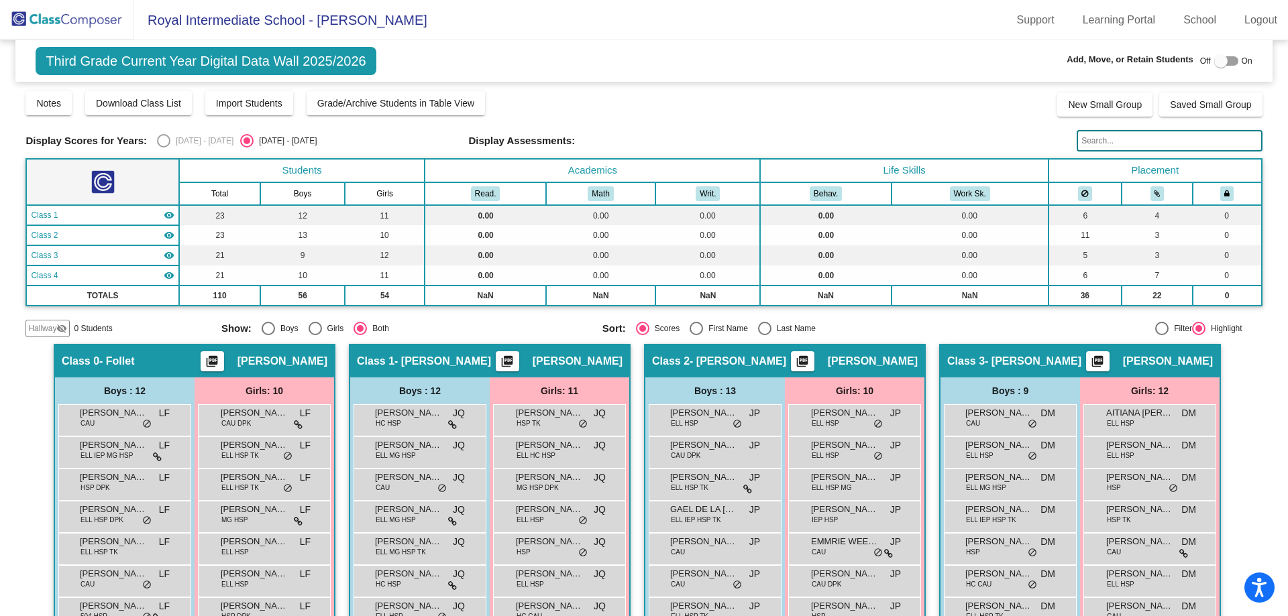
click at [97, 27] on img at bounding box center [67, 20] width 134 height 40
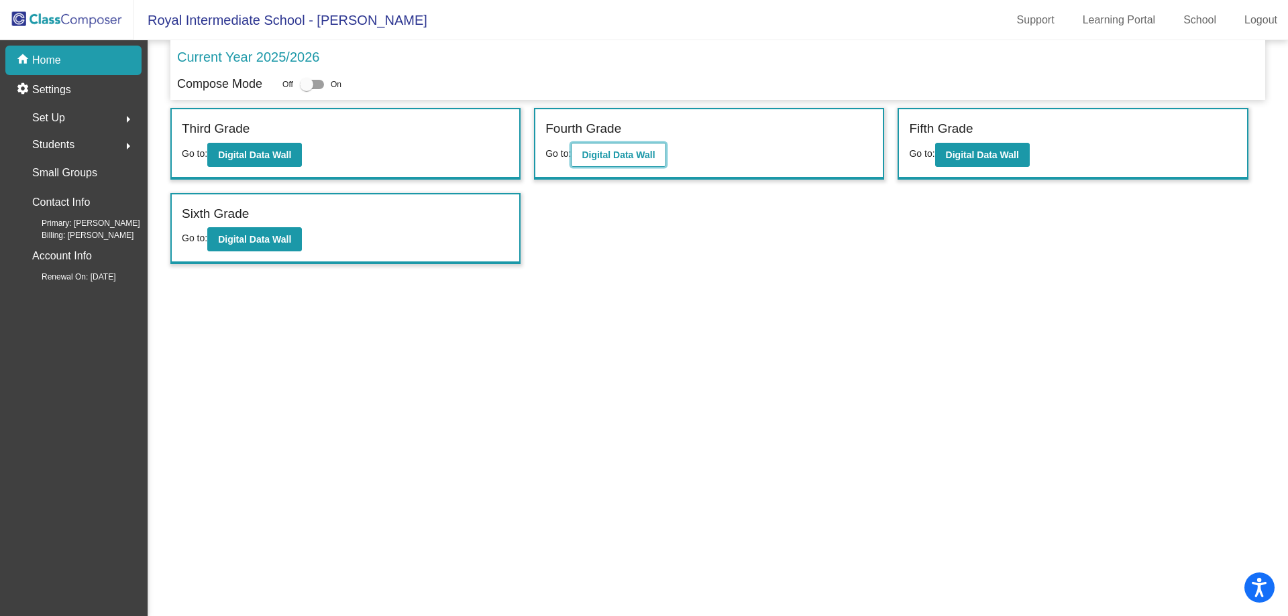
click at [631, 154] on b "Digital Data Wall" at bounding box center [617, 155] width 73 height 11
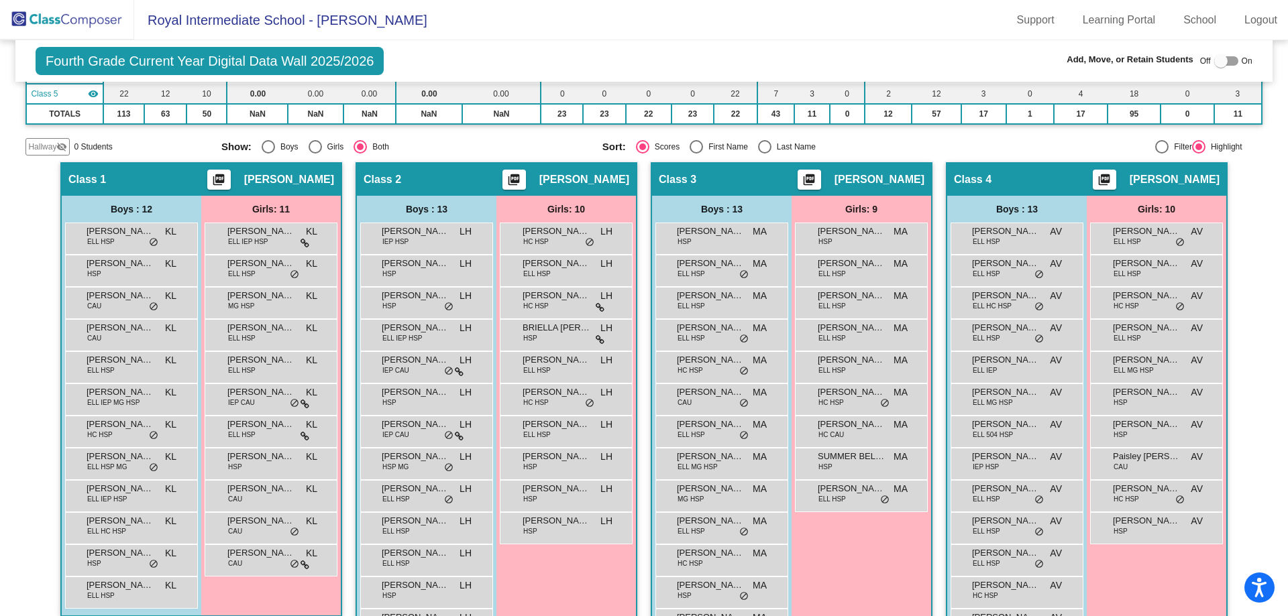
scroll to position [268, 0]
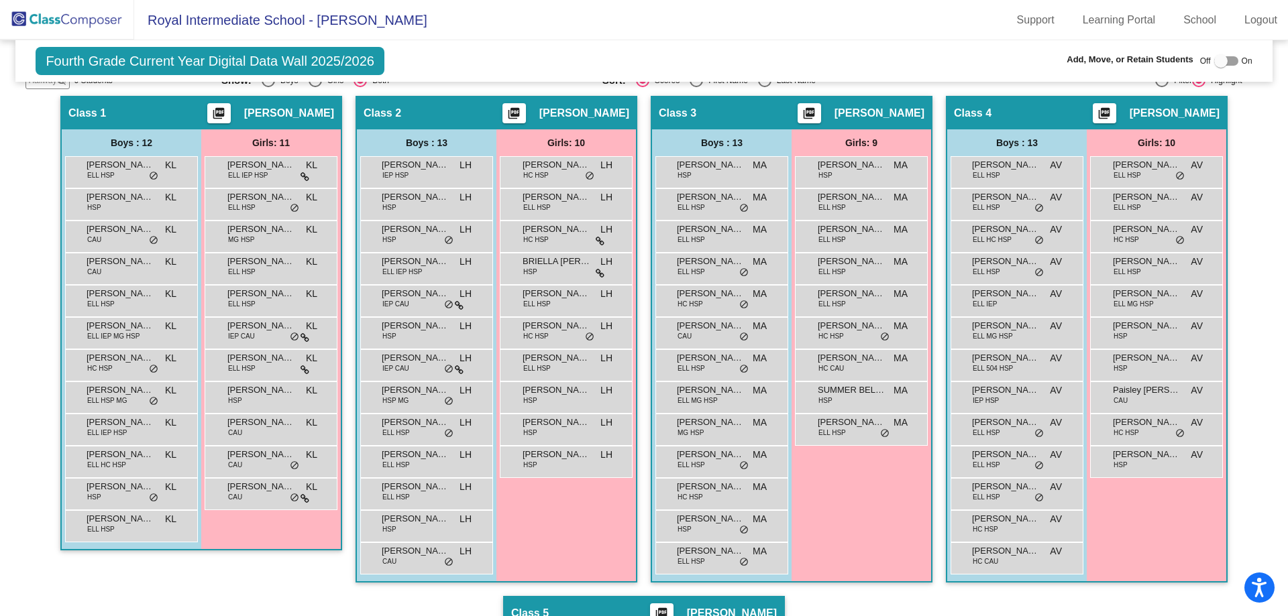
click at [1029, 433] on div "Hallway - Hallway Class picture_as_pdf Add Student First Name Last Name Student…" at bounding box center [643, 580] width 1236 height 968
click at [1029, 251] on mat-sidenav-content "Fourth Grade Current Year Digital Data Wall 2025/2026 Add, Move, or Retain Stud…" at bounding box center [644, 328] width 1288 height 576
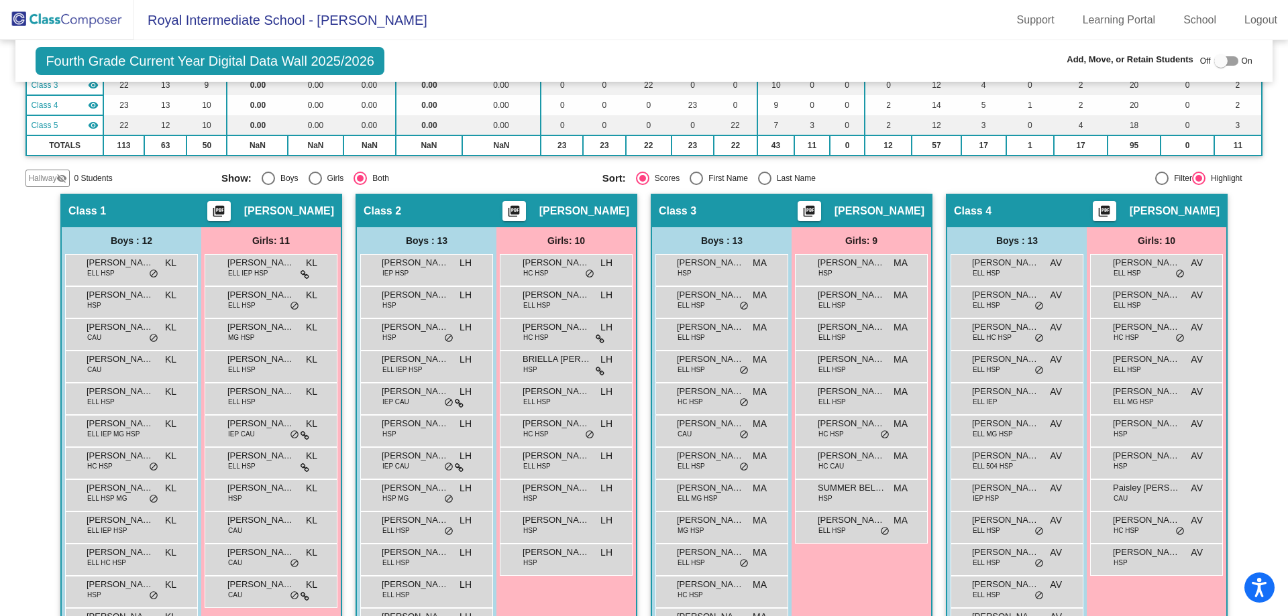
scroll to position [0, 0]
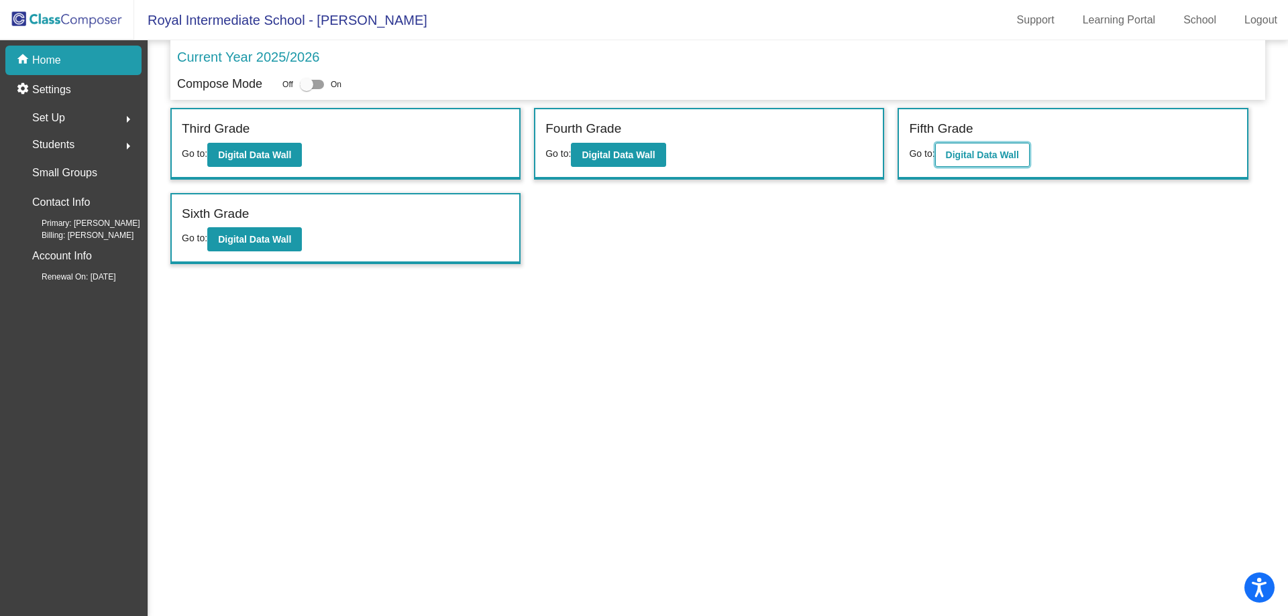
click at [994, 157] on b "Digital Data Wall" at bounding box center [982, 155] width 73 height 11
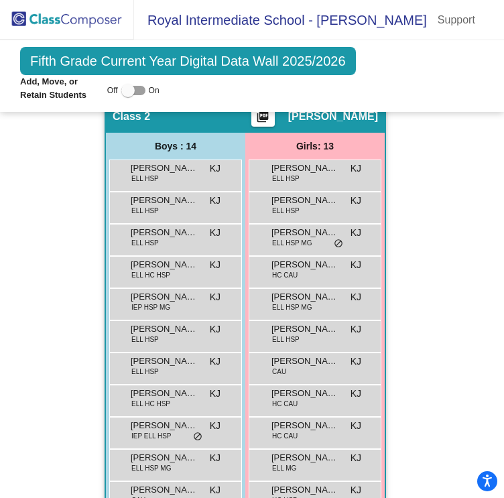
scroll to position [899, 0]
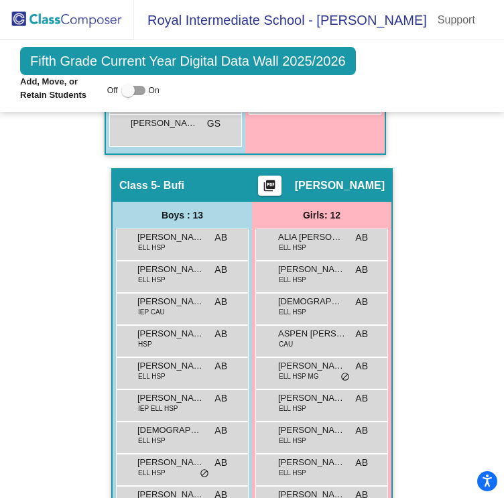
click at [45, 19] on img at bounding box center [67, 20] width 134 height 40
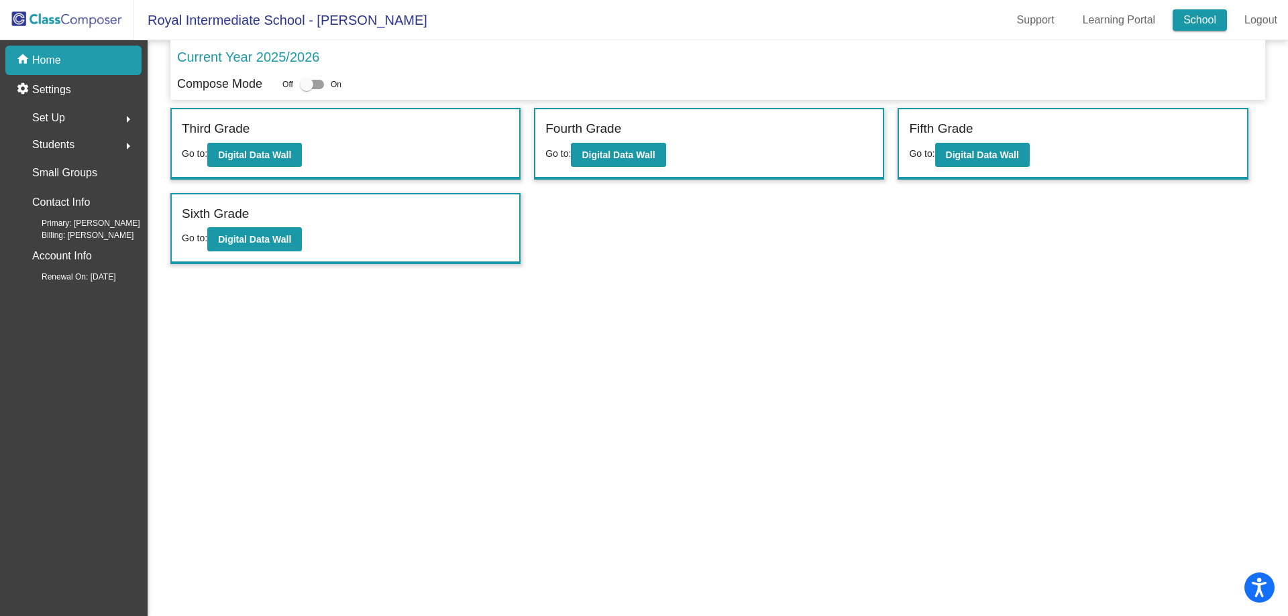
click at [1029, 15] on link "School" at bounding box center [1199, 19] width 54 height 21
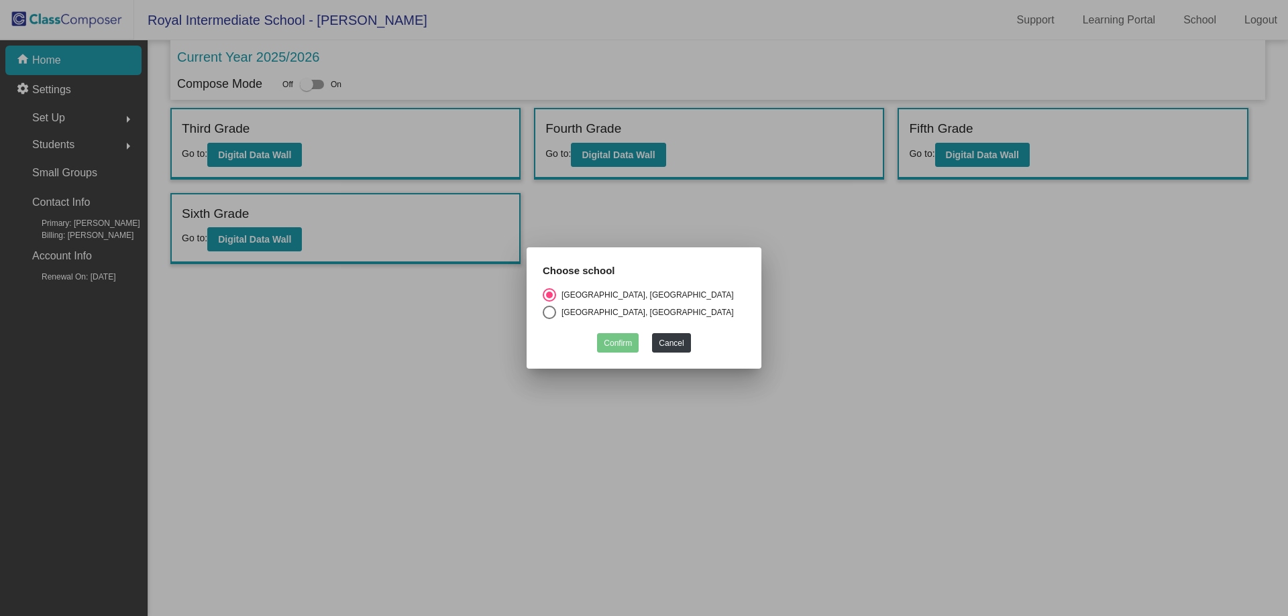
click at [594, 315] on div "[GEOGRAPHIC_DATA], [GEOGRAPHIC_DATA]" at bounding box center [645, 312] width 178 height 12
click at [549, 319] on input "[GEOGRAPHIC_DATA], [GEOGRAPHIC_DATA]" at bounding box center [549, 319] width 1 height 1
radio input "true"
click at [631, 343] on button "Confirm" at bounding box center [618, 342] width 42 height 19
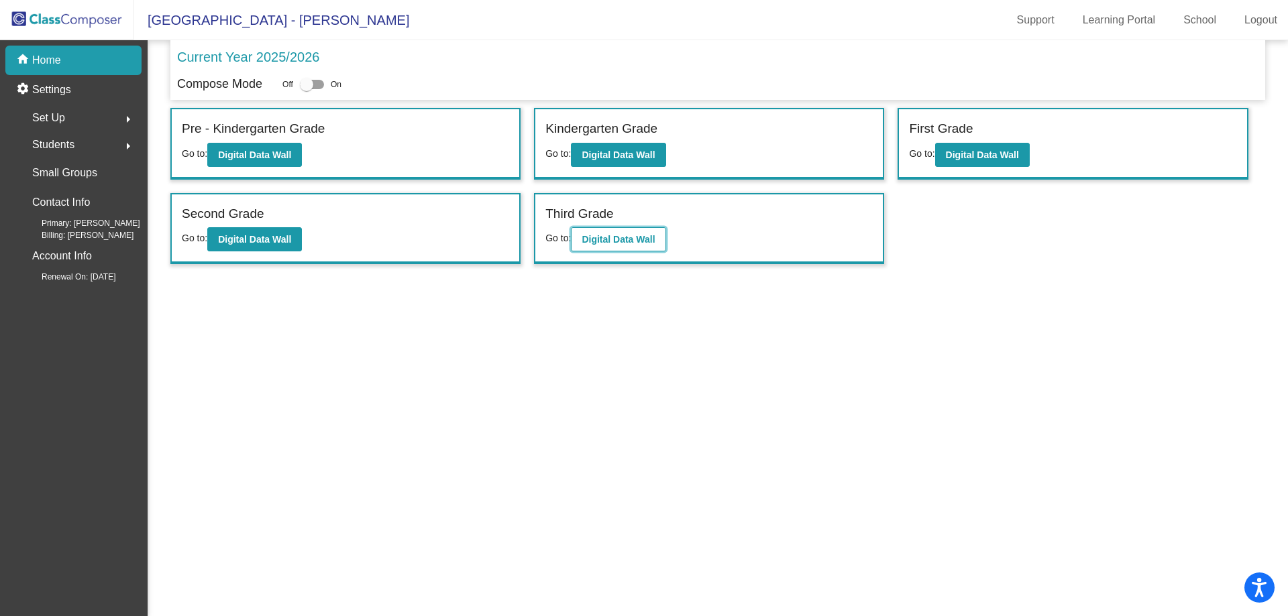
click at [603, 240] on b "Digital Data Wall" at bounding box center [617, 239] width 73 height 11
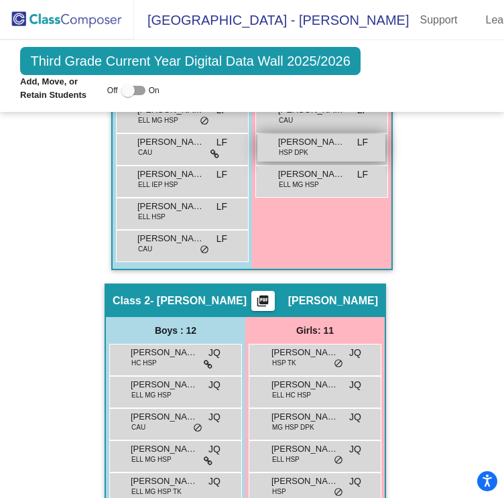
scroll to position [646, 0]
